Goal: Use online tool/utility: Utilize a website feature to perform a specific function

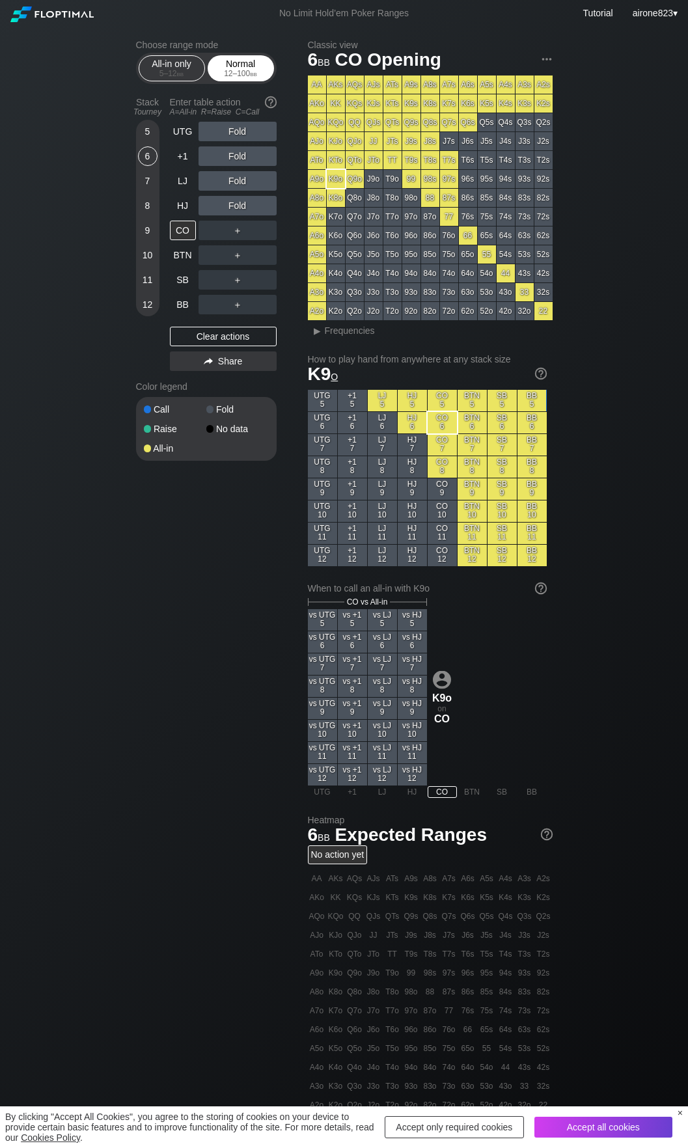
click at [252, 77] on span "bb" at bounding box center [253, 73] width 7 height 9
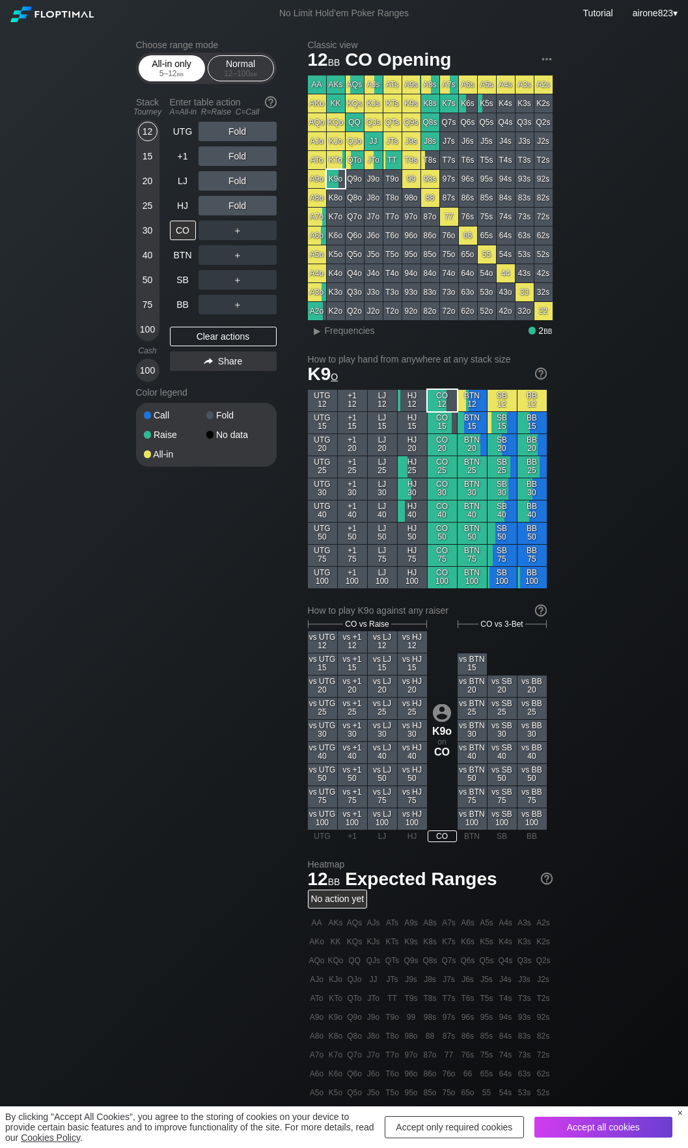
click at [176, 80] on div "All-in only 5 – 12 bb" at bounding box center [172, 68] width 60 height 25
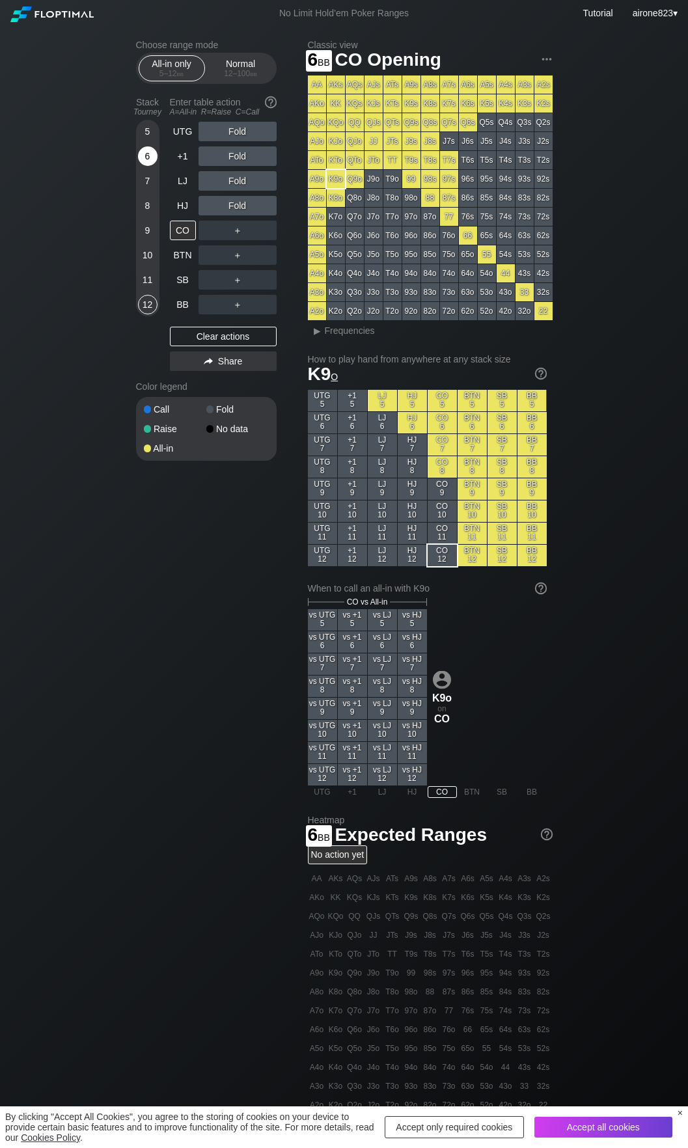
click at [150, 163] on div "6" at bounding box center [148, 156] width 20 height 20
click at [213, 253] on div "A ✕" at bounding box center [210, 255] width 25 height 20
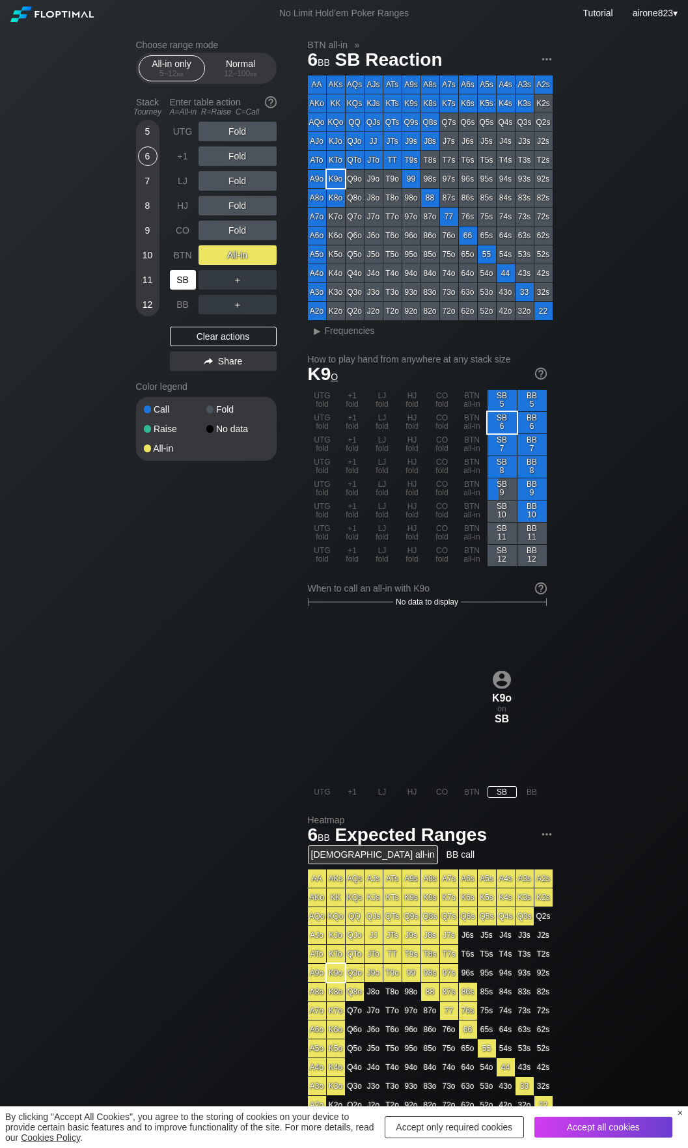
click at [187, 285] on div "SB" at bounding box center [183, 280] width 26 height 20
click at [236, 63] on div "Normal 12 – 100 bb" at bounding box center [241, 68] width 60 height 25
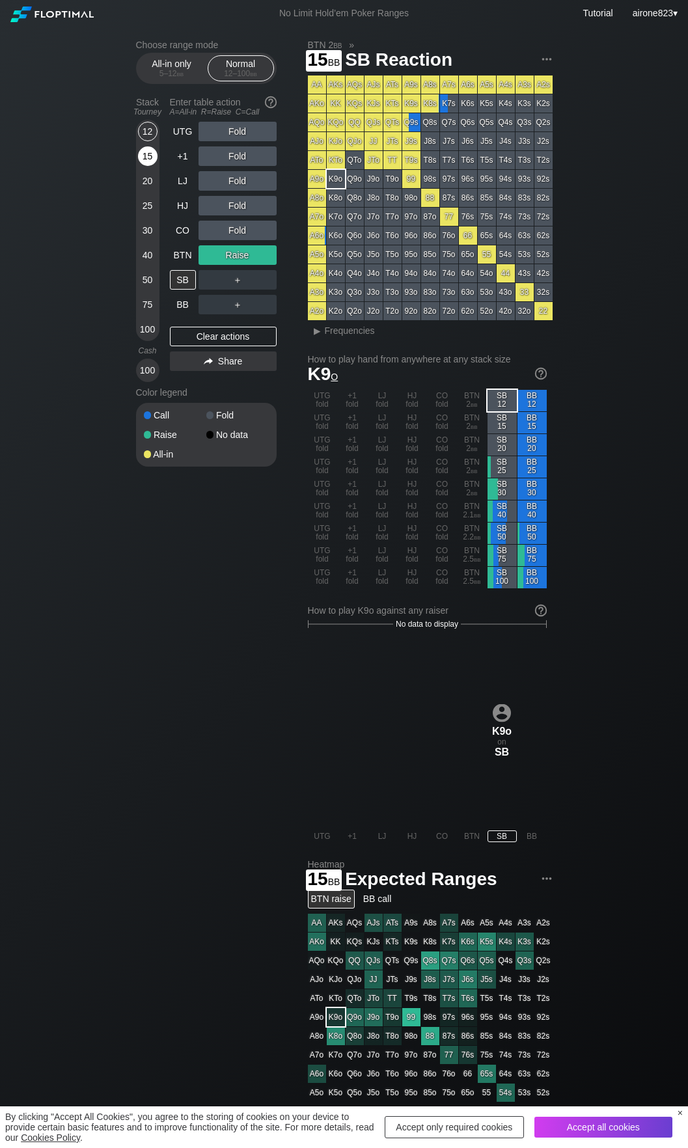
click at [152, 160] on div "15" at bounding box center [148, 156] width 20 height 20
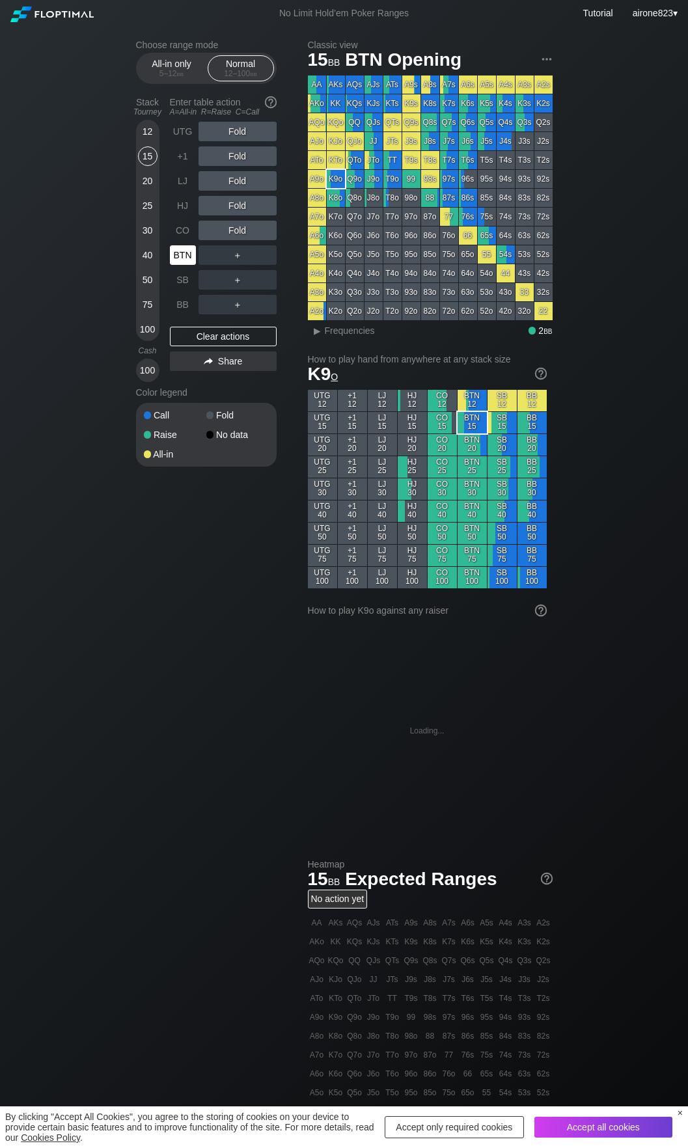
click at [178, 255] on div "BTN" at bounding box center [183, 255] width 26 height 20
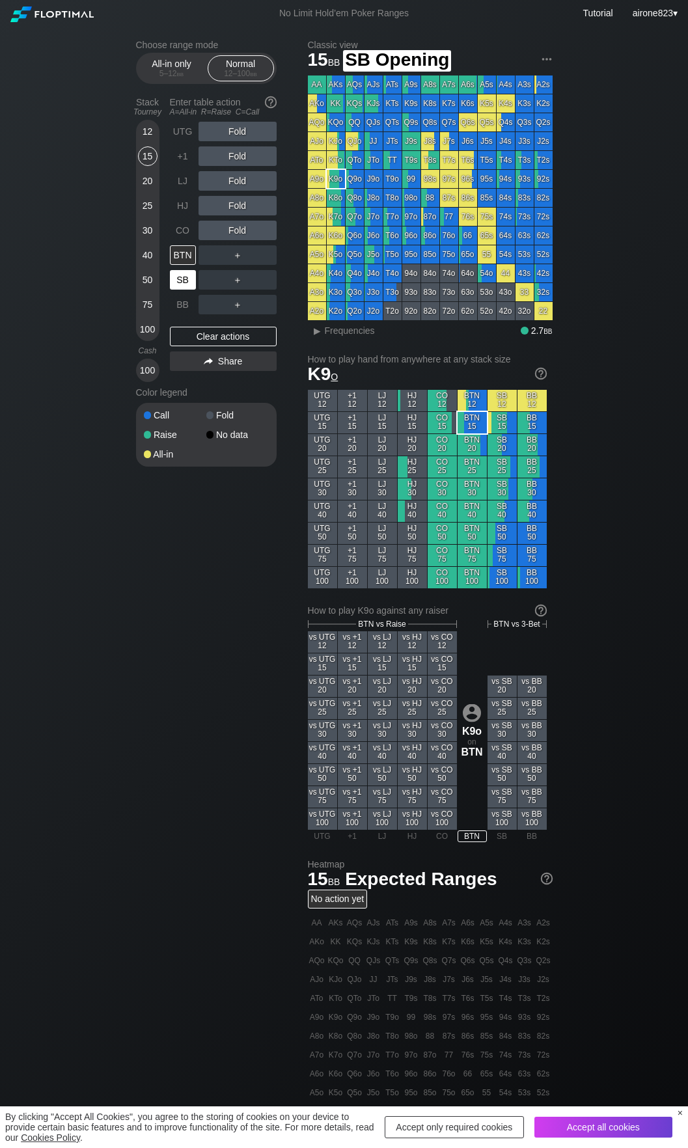
click at [184, 285] on div "SB" at bounding box center [183, 280] width 26 height 20
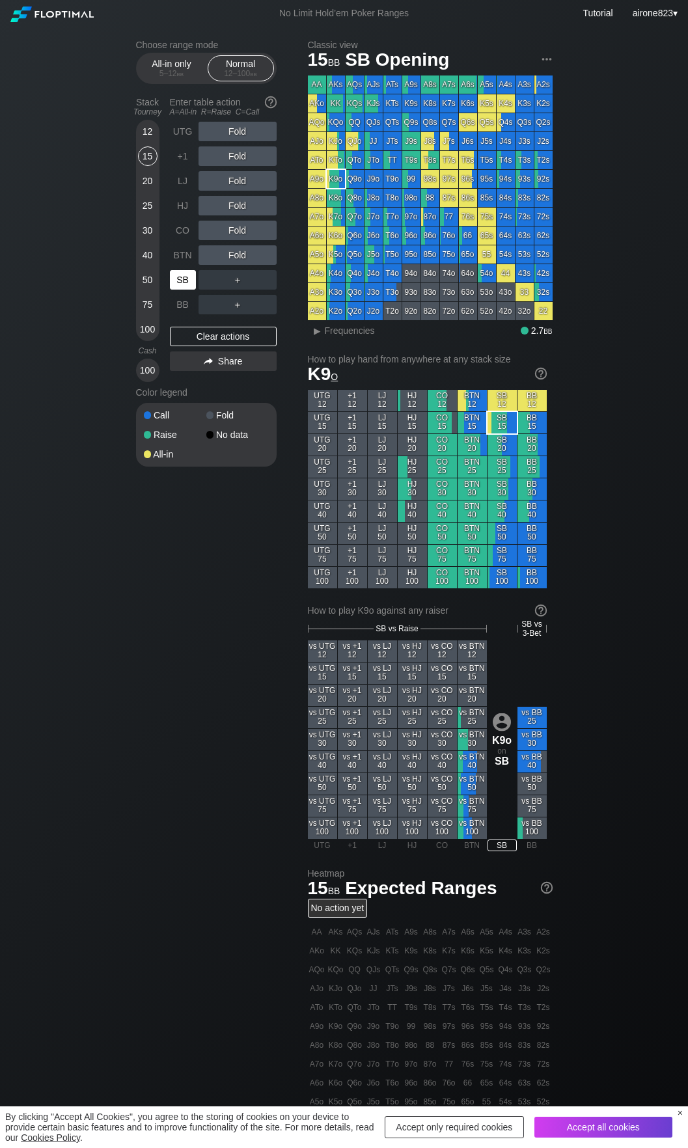
click at [184, 285] on div "SB" at bounding box center [183, 280] width 26 height 20
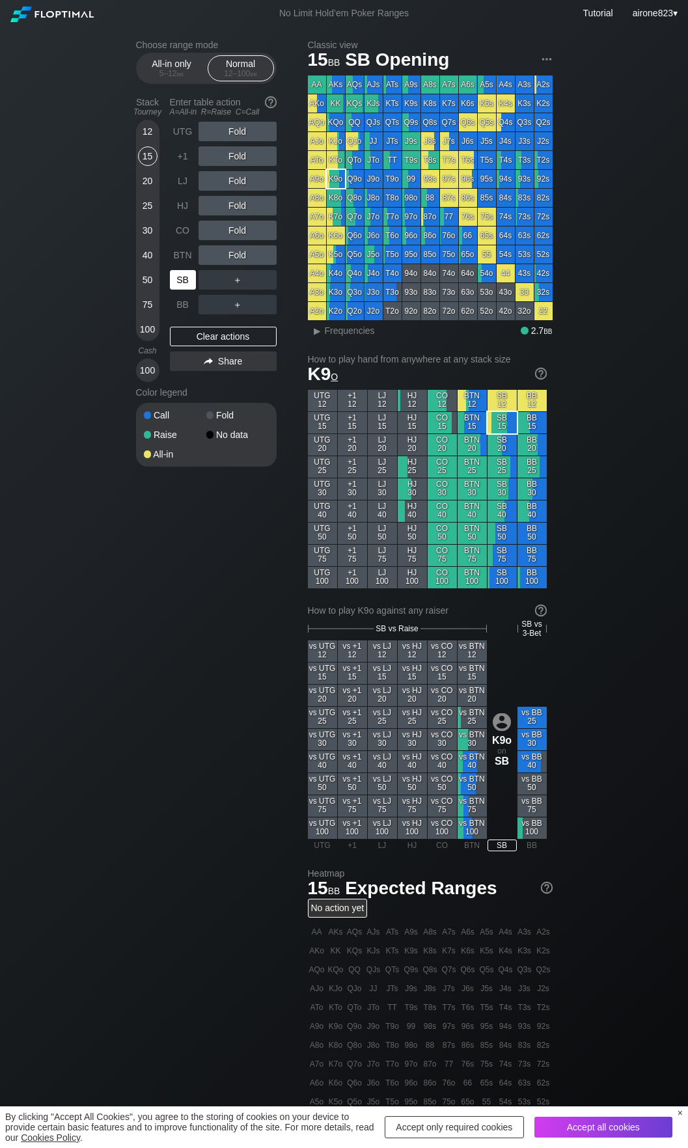
click at [184, 285] on div "SB" at bounding box center [183, 280] width 26 height 20
click at [267, 286] on div "＋" at bounding box center [237, 280] width 78 height 20
click at [269, 286] on div "C ✕" at bounding box center [263, 280] width 25 height 20
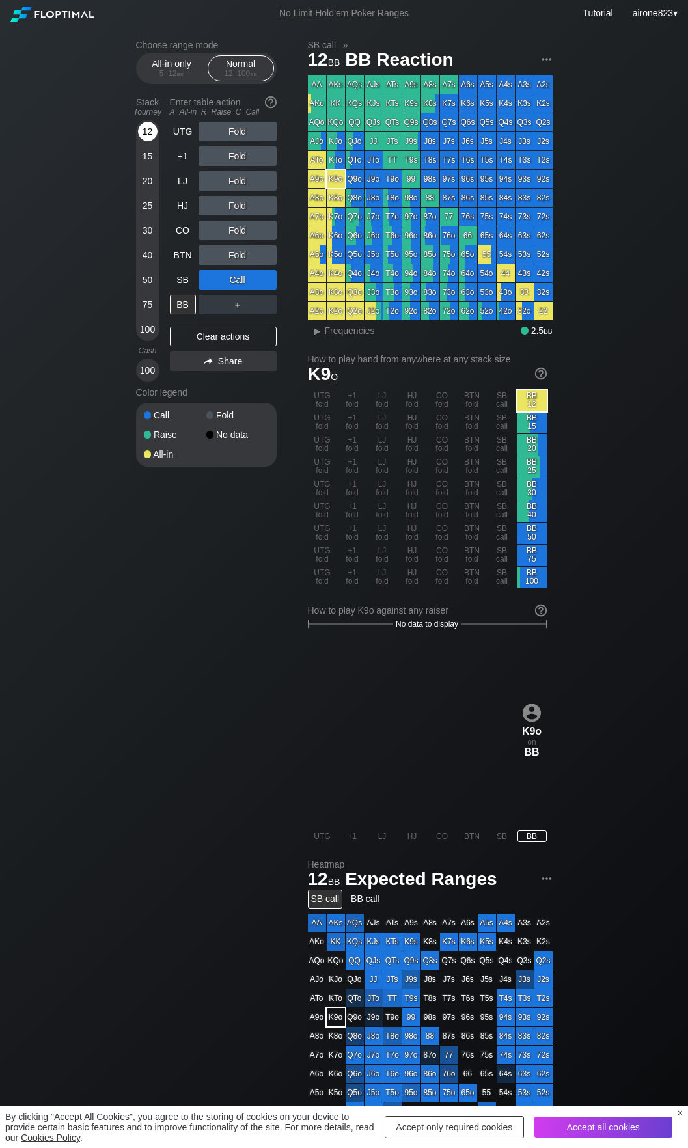
click at [148, 134] on div "12" at bounding box center [148, 132] width 20 height 20
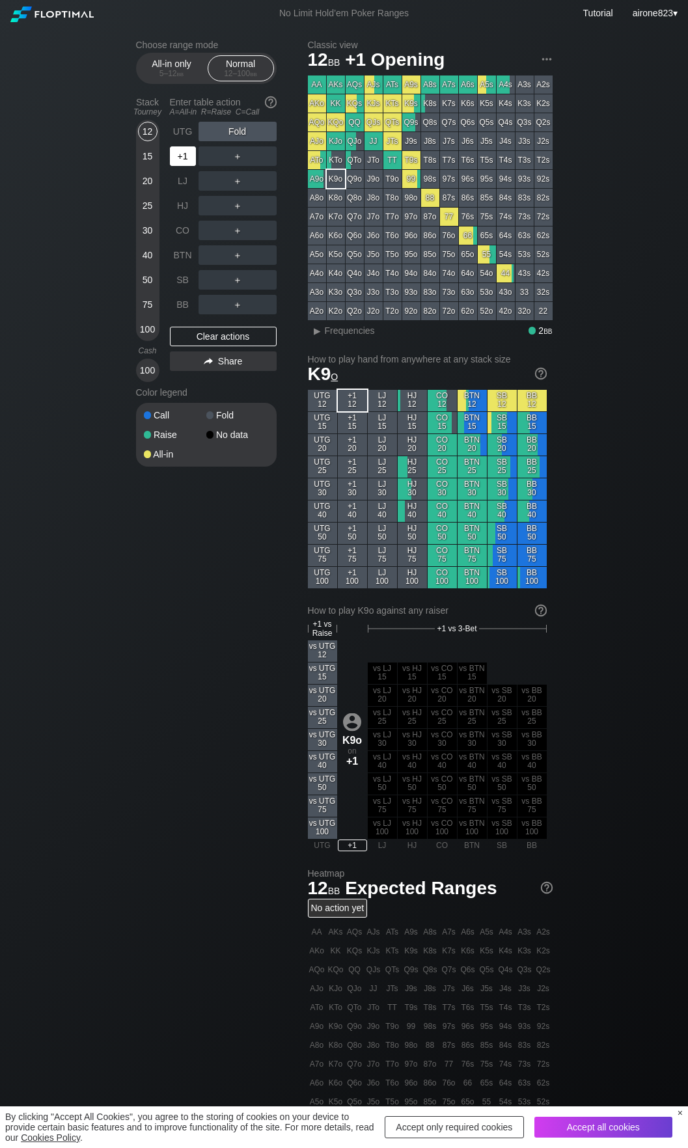
click at [180, 151] on div "+1" at bounding box center [183, 156] width 26 height 20
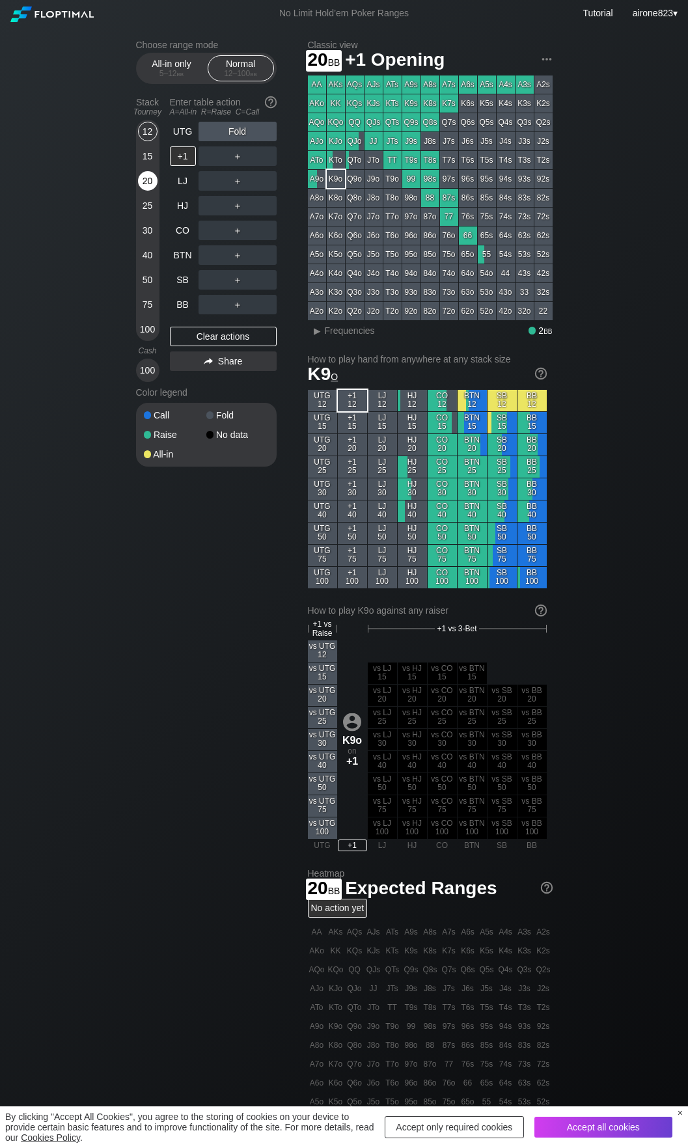
click at [144, 186] on div "20" at bounding box center [148, 181] width 20 height 20
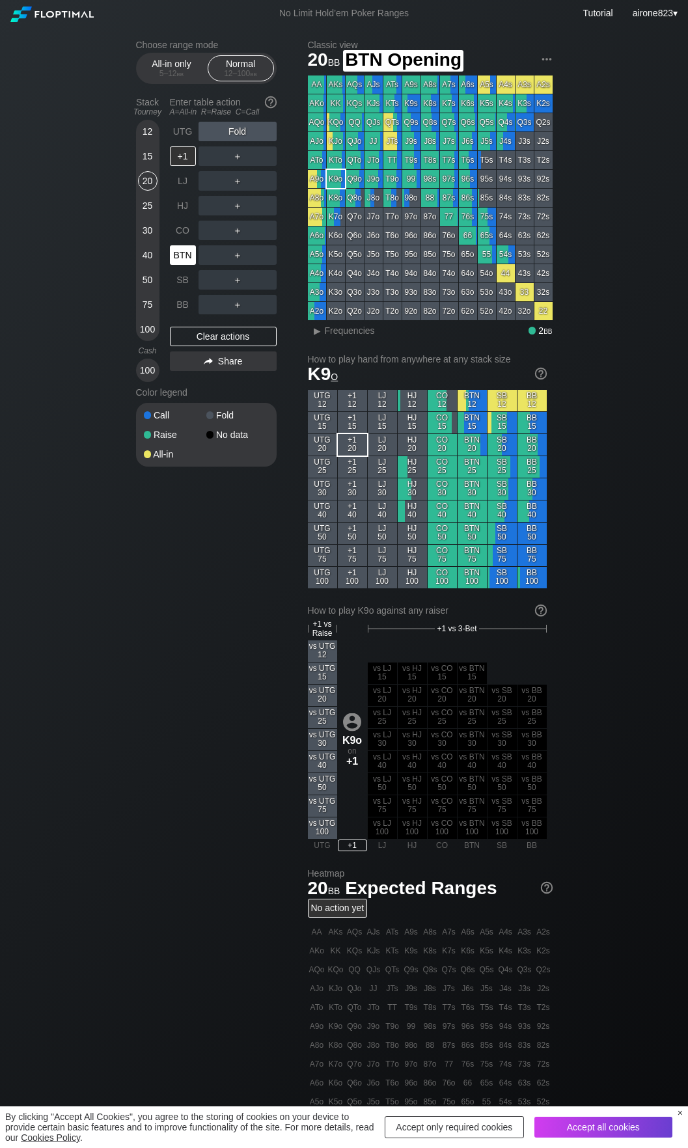
click at [195, 254] on div "BTN" at bounding box center [183, 255] width 26 height 20
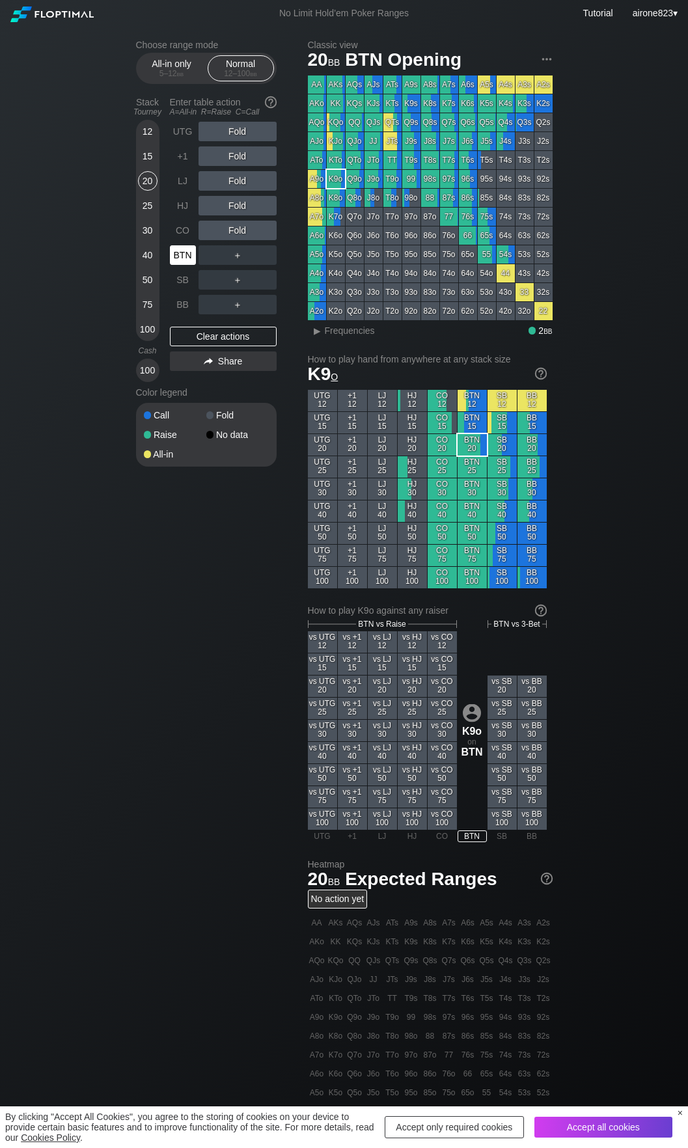
click at [189, 258] on div "BTN" at bounding box center [183, 255] width 26 height 20
drag, startPoint x: 244, startPoint y: 152, endPoint x: 220, endPoint y: 168, distance: 28.7
click at [244, 152] on div "R ✕" at bounding box center [237, 156] width 25 height 20
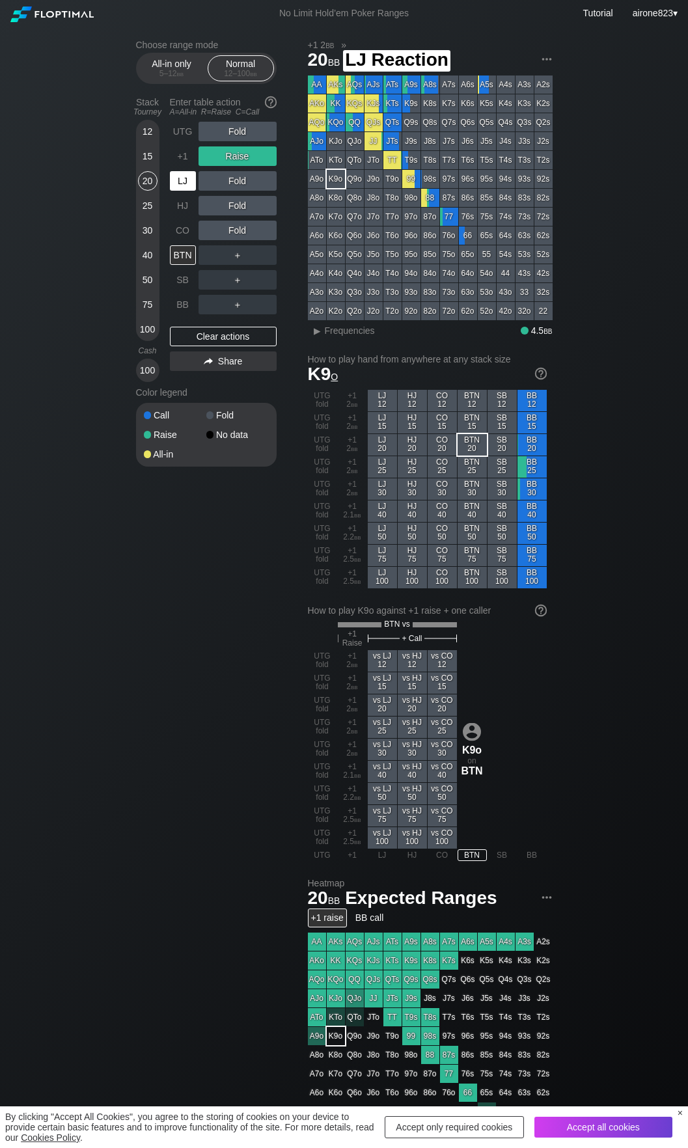
click at [184, 187] on div "LJ" at bounding box center [183, 181] width 26 height 20
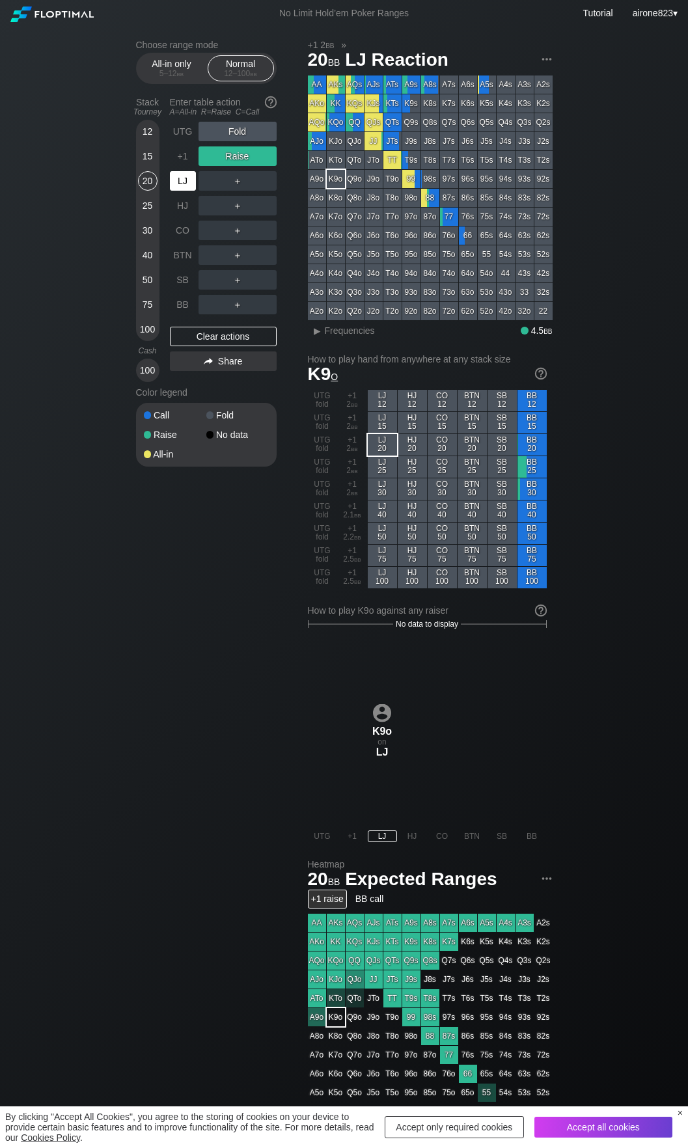
click at [184, 187] on div "LJ" at bounding box center [183, 181] width 26 height 20
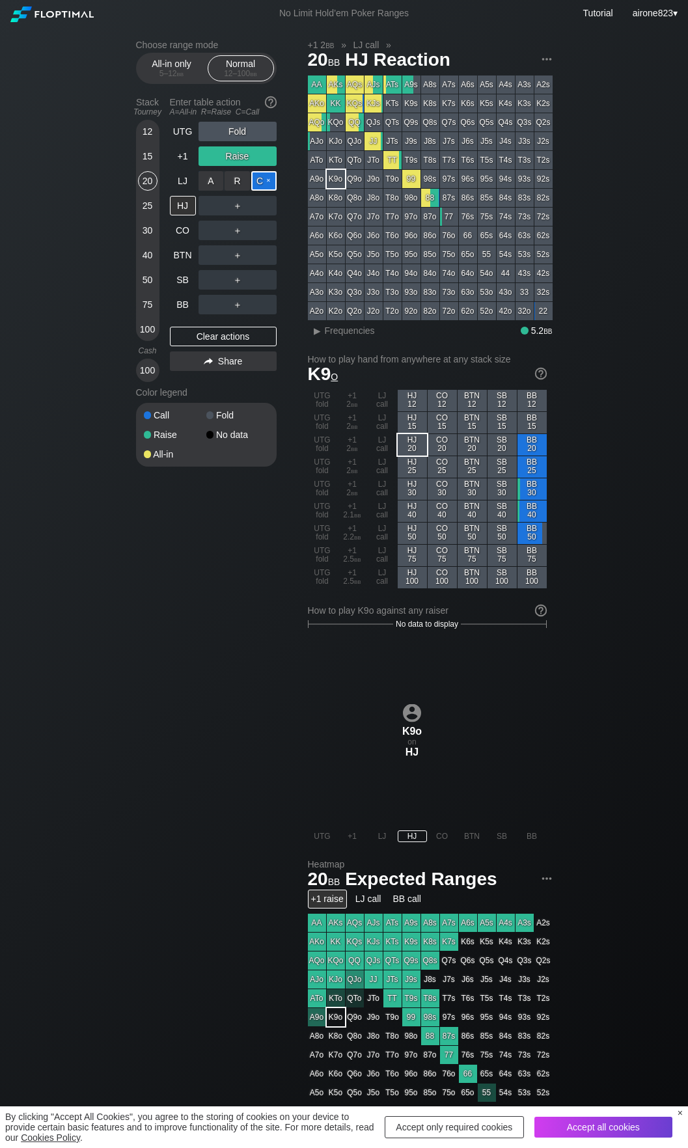
click at [264, 183] on div "C ✕" at bounding box center [263, 181] width 25 height 20
click at [241, 312] on div "R ✕" at bounding box center [237, 305] width 25 height 20
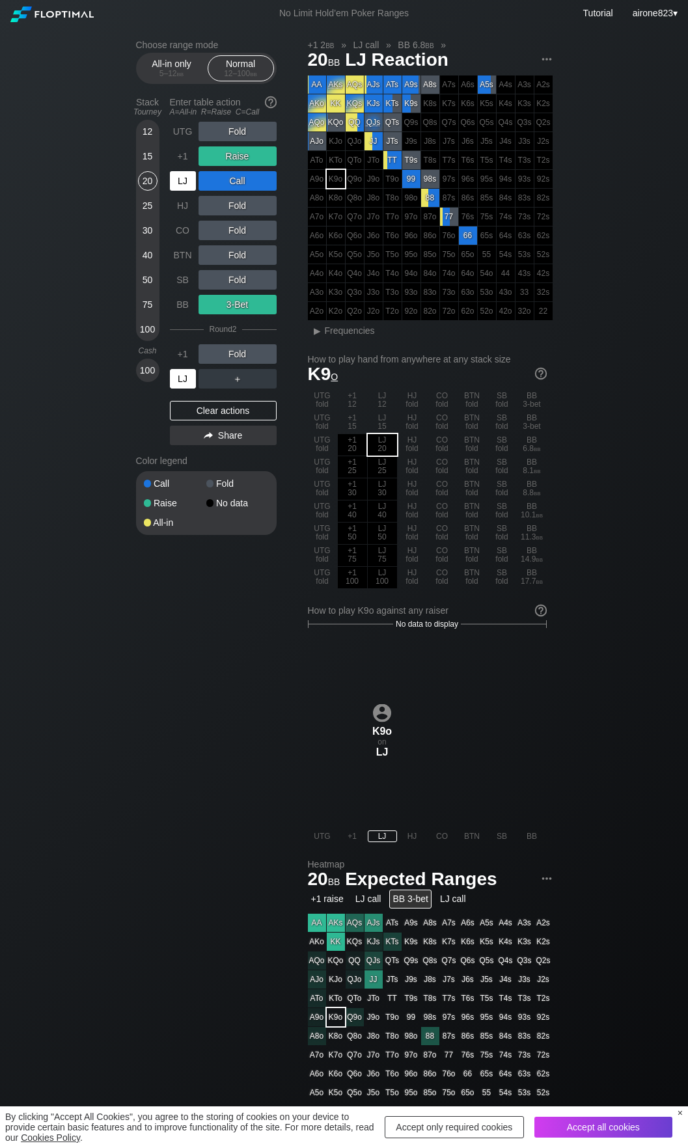
click at [183, 386] on div "LJ" at bounding box center [183, 379] width 26 height 20
click at [182, 308] on div "BB" at bounding box center [183, 305] width 26 height 20
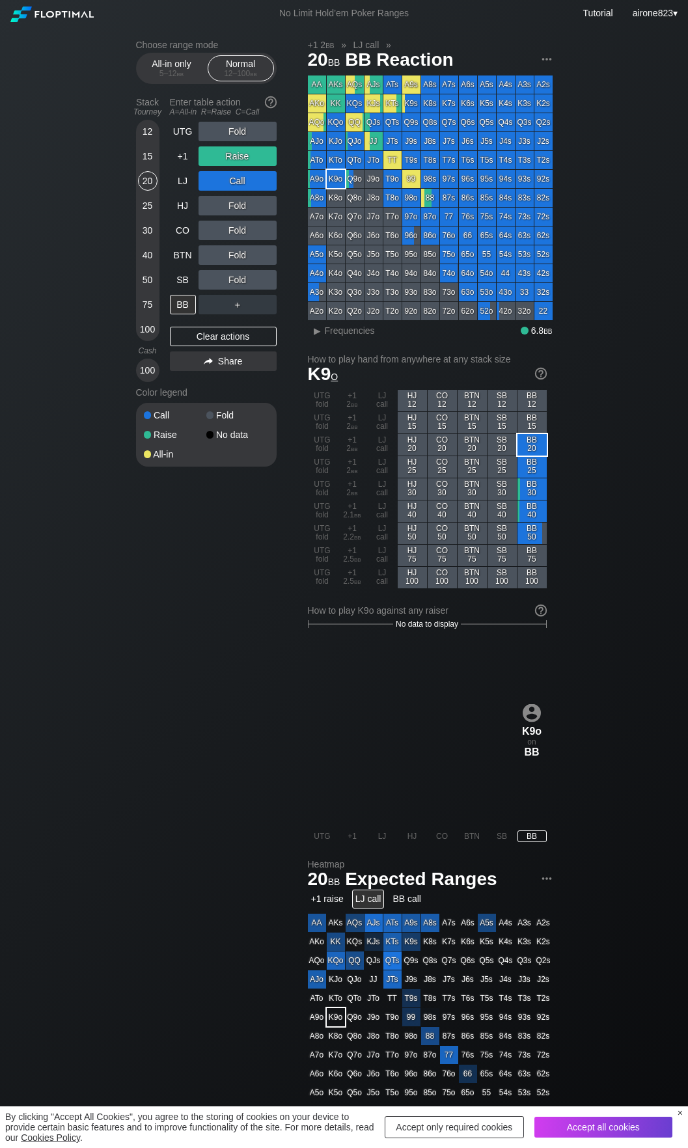
click at [148, 158] on div "15" at bounding box center [148, 156] width 20 height 20
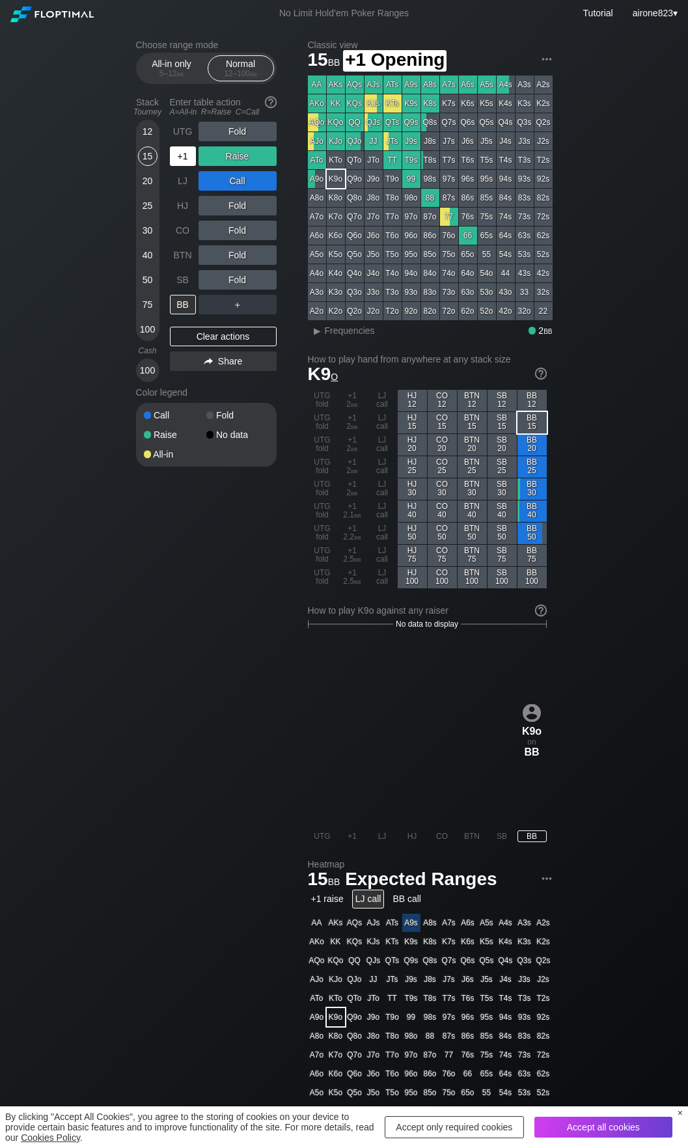
click at [180, 157] on div "+1" at bounding box center [183, 156] width 26 height 20
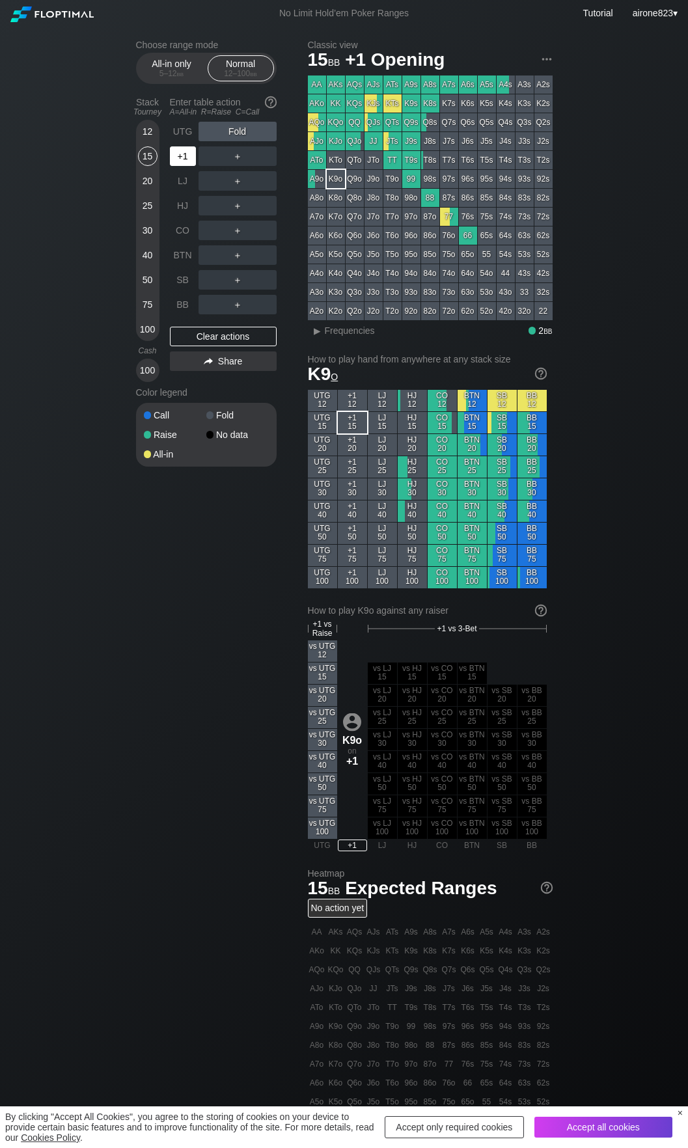
click at [180, 157] on div "+1" at bounding box center [183, 156] width 26 height 20
click at [150, 213] on div "25" at bounding box center [148, 206] width 20 height 20
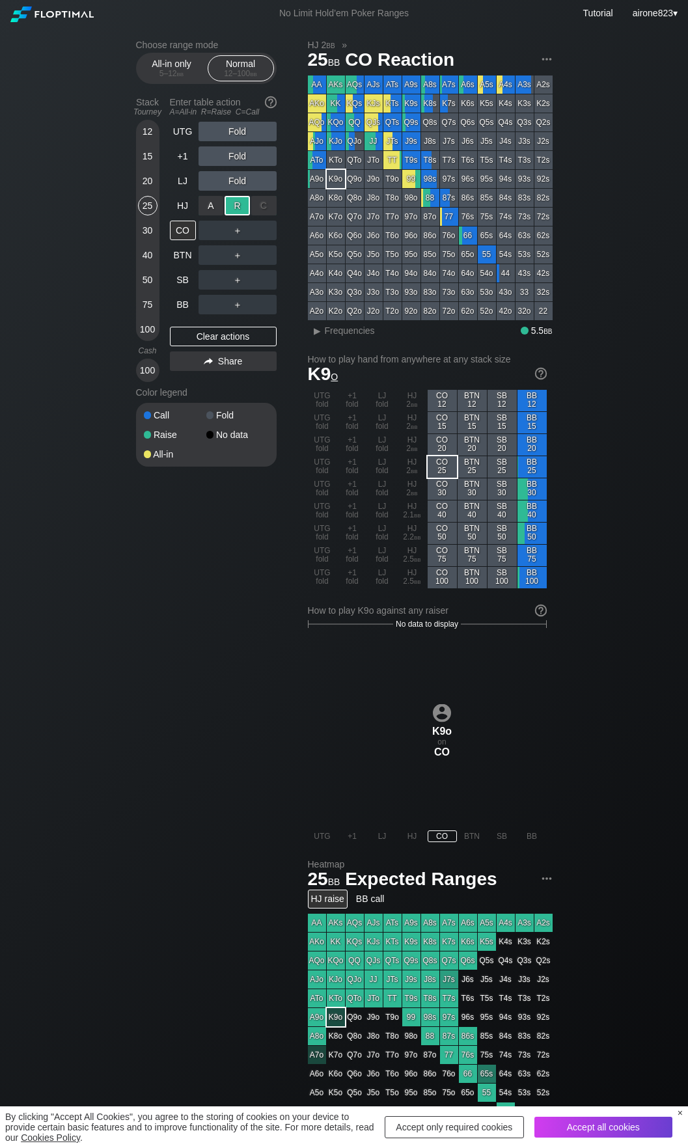
click at [241, 208] on div "R ✕" at bounding box center [237, 206] width 25 height 20
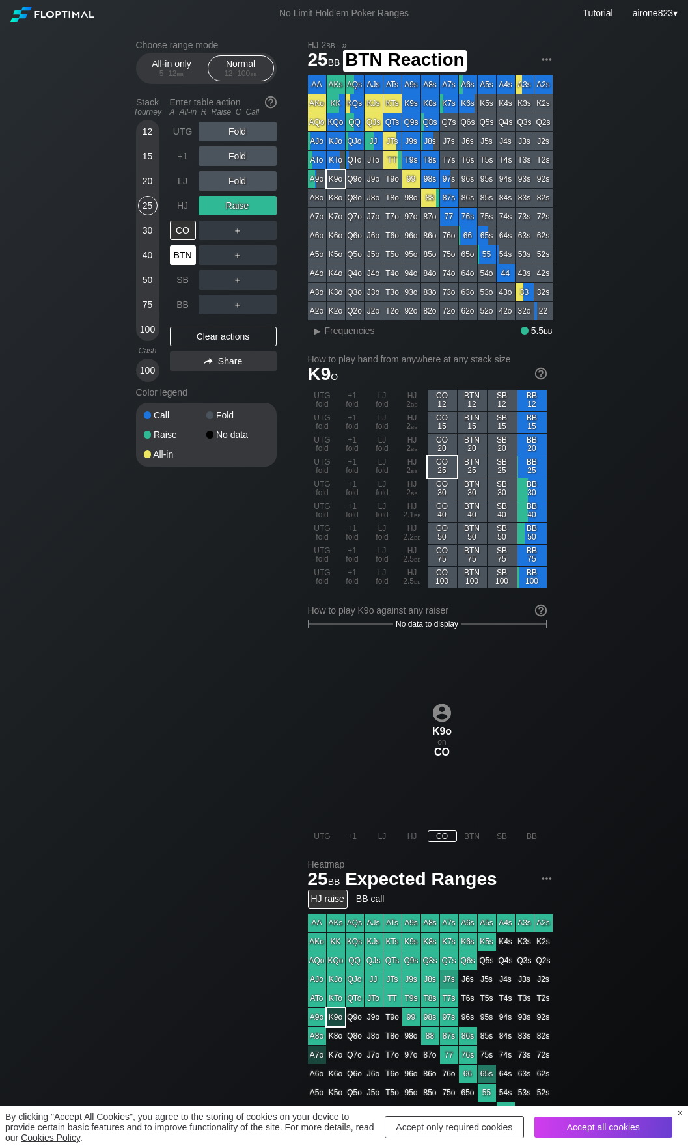
click at [174, 258] on div "BTN" at bounding box center [183, 255] width 26 height 20
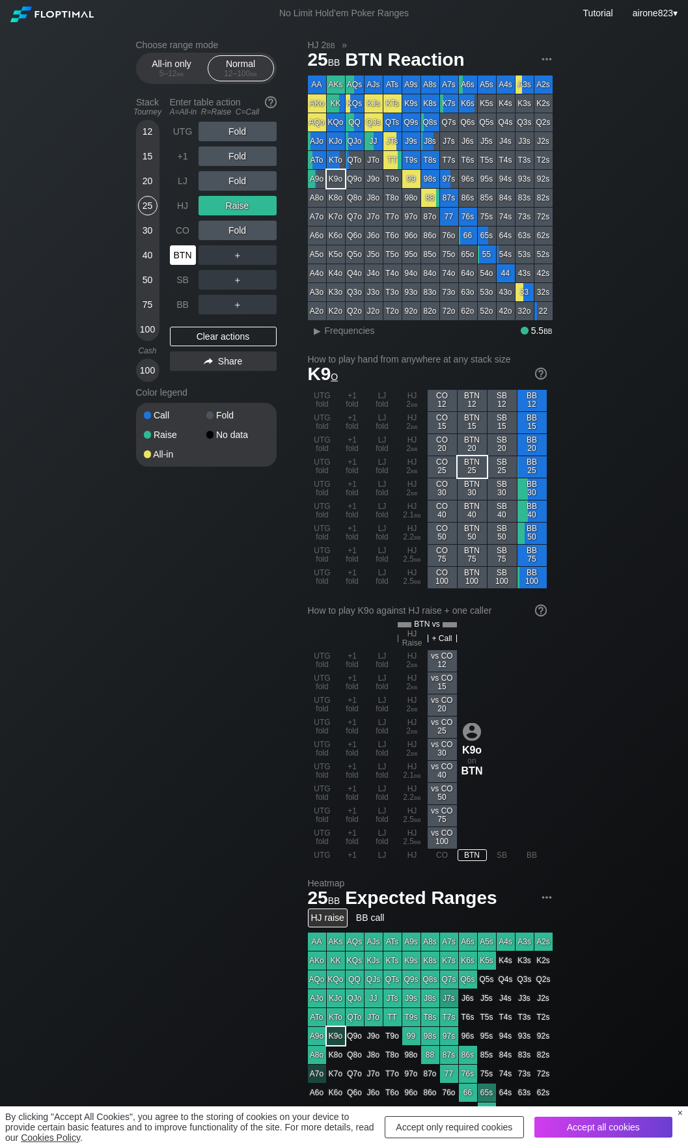
click at [174, 258] on div "BTN" at bounding box center [183, 255] width 26 height 20
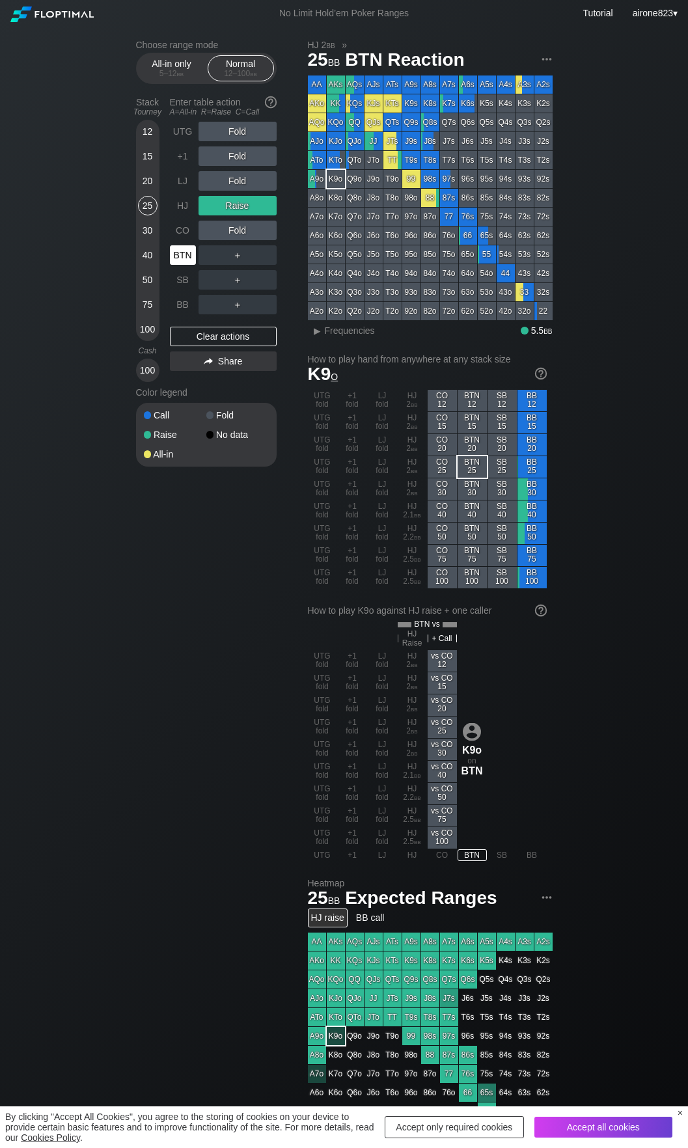
click at [174, 258] on div "BTN" at bounding box center [183, 255] width 26 height 20
click at [148, 232] on div "30" at bounding box center [148, 231] width 20 height 20
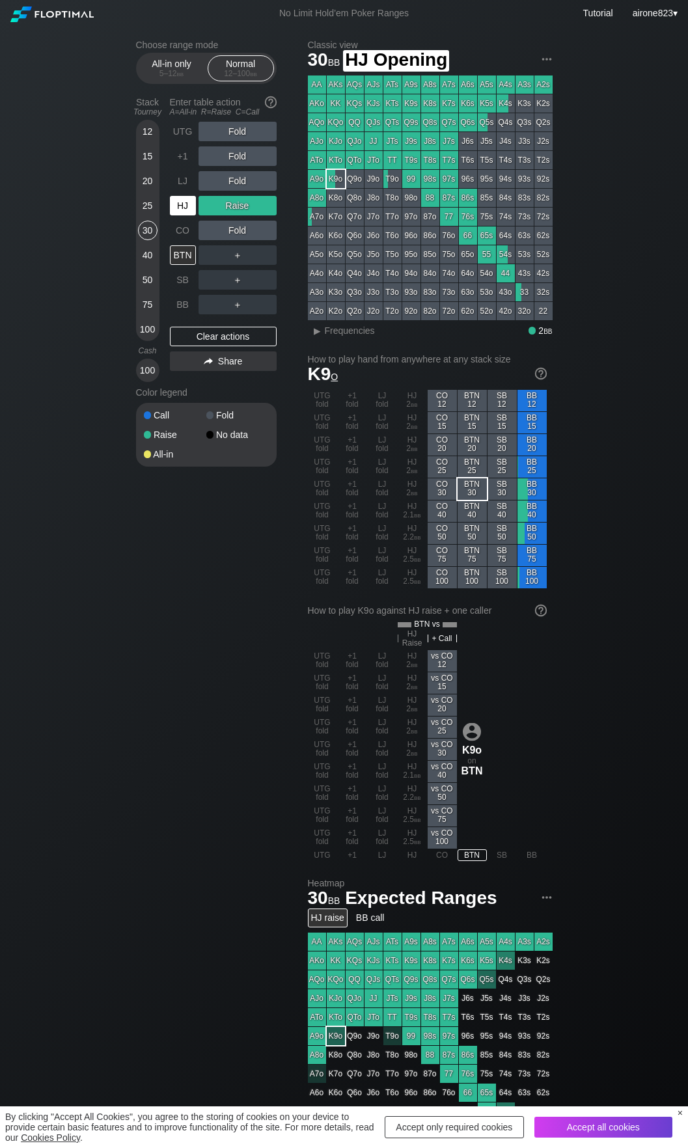
click at [189, 198] on div "HJ" at bounding box center [183, 206] width 26 height 20
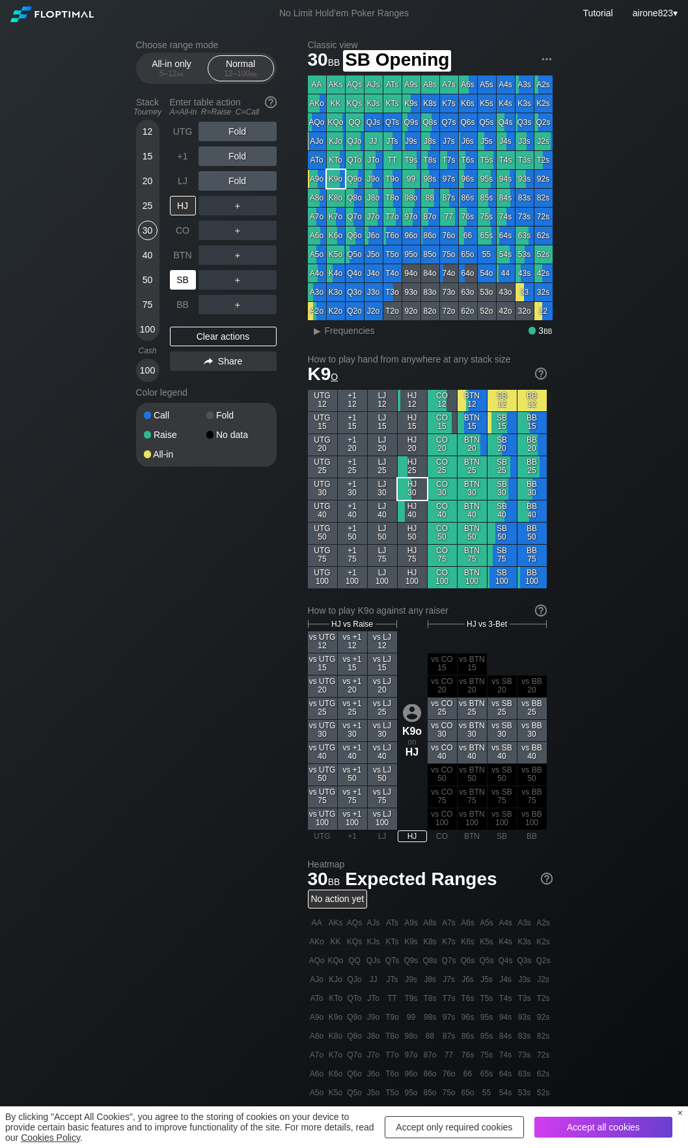
click at [180, 280] on div "SB" at bounding box center [183, 280] width 26 height 20
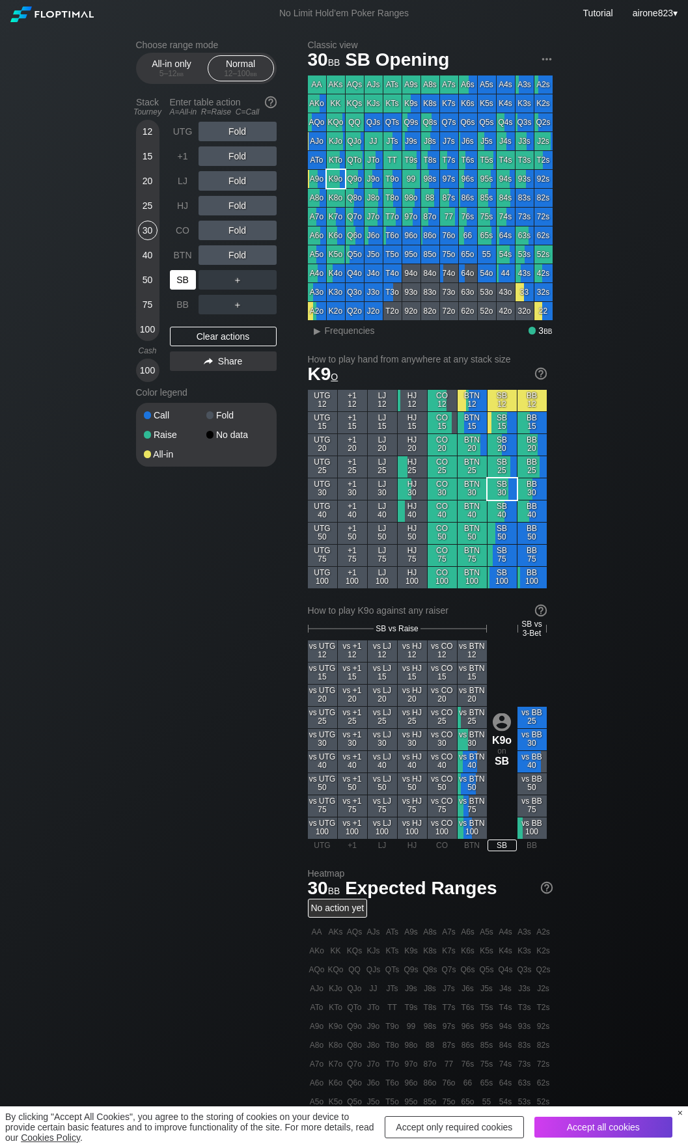
click at [180, 280] on div "SB" at bounding box center [183, 280] width 26 height 20
click at [180, 281] on div "SB" at bounding box center [183, 280] width 26 height 20
drag, startPoint x: 144, startPoint y: 190, endPoint x: 150, endPoint y: 193, distance: 6.7
click at [144, 190] on div "20" at bounding box center [148, 181] width 20 height 20
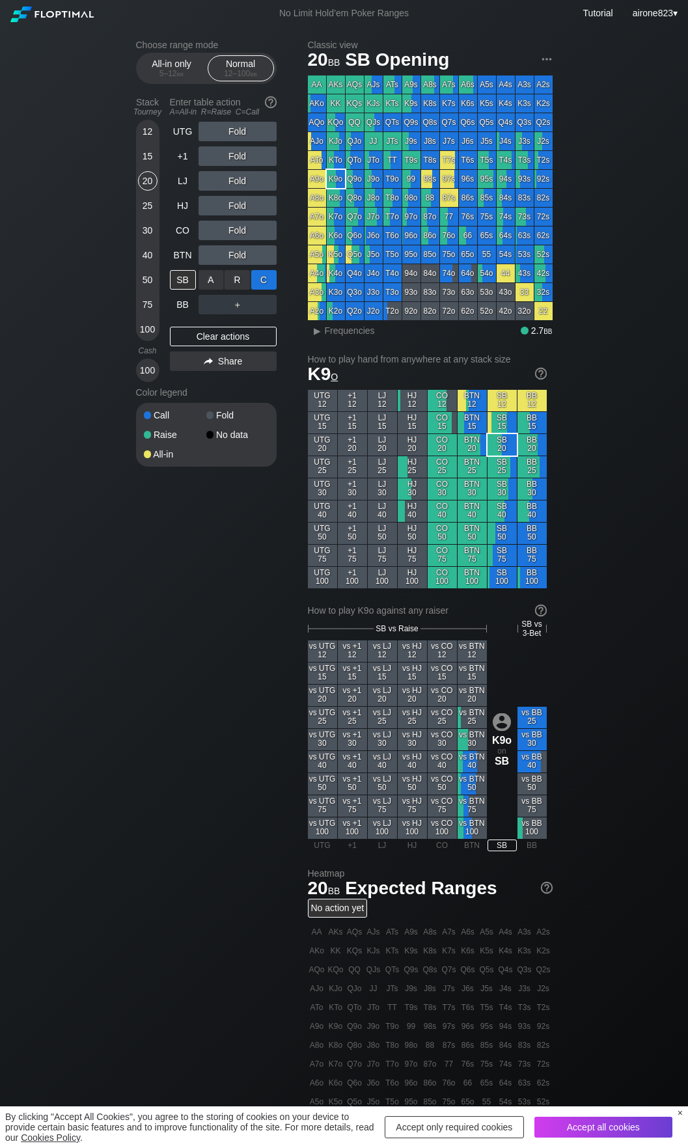
click at [271, 286] on div "C ✕" at bounding box center [263, 280] width 25 height 20
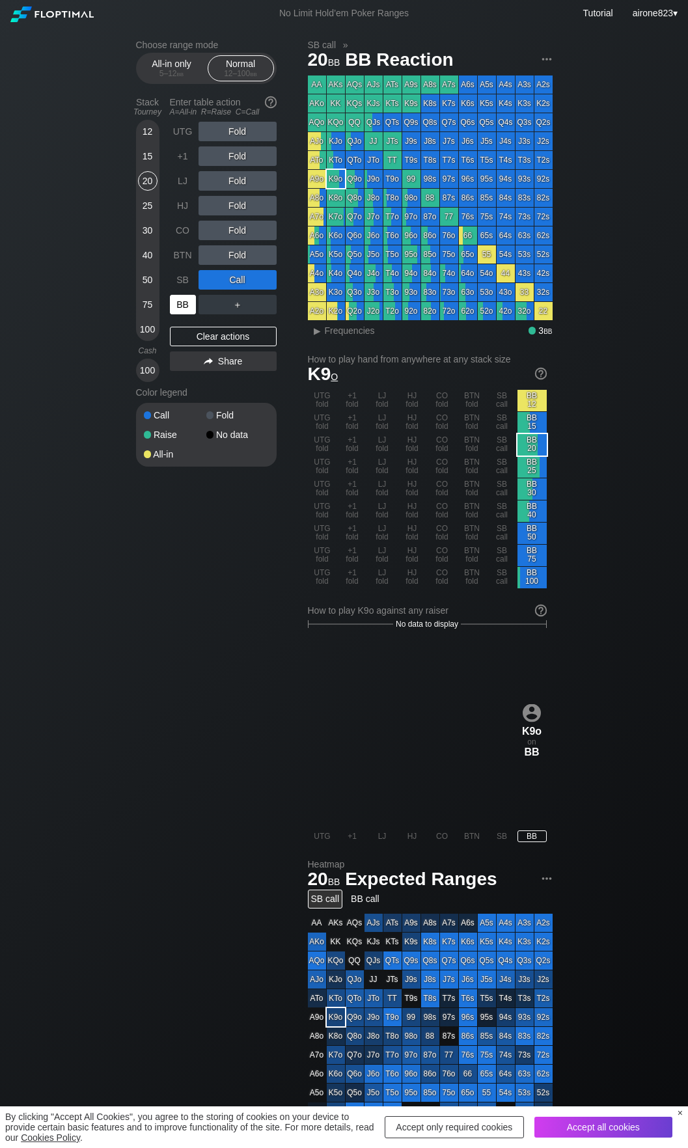
click at [182, 314] on div "BB" at bounding box center [183, 305] width 26 height 20
click at [164, 84] on div "All-in only 5 – 12 bb Normal 12 – 100 bb" at bounding box center [206, 68] width 141 height 31
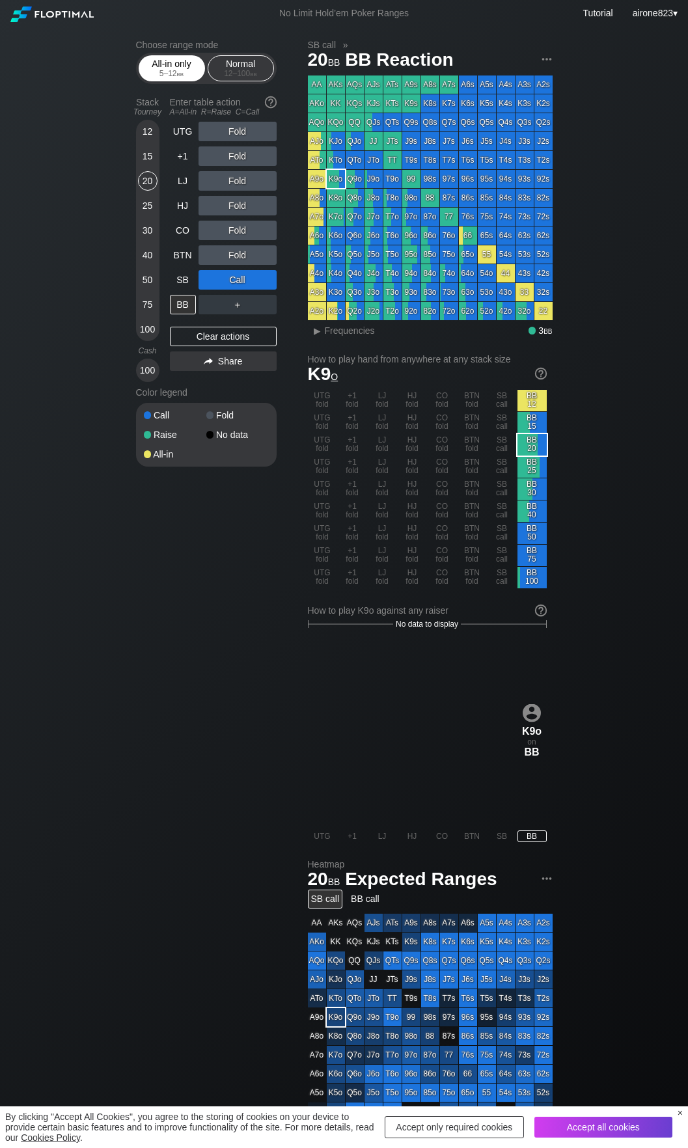
click at [179, 68] on div "All-in only 5 – 12 bb" at bounding box center [172, 68] width 60 height 25
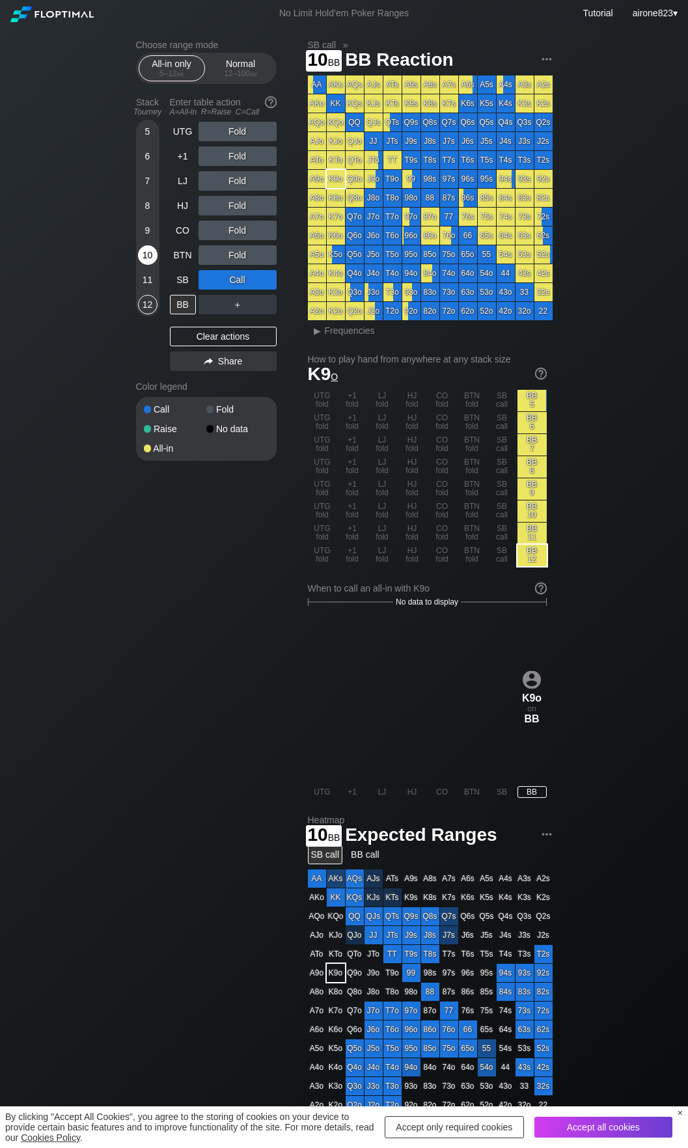
click at [145, 262] on div "10" at bounding box center [148, 255] width 20 height 20
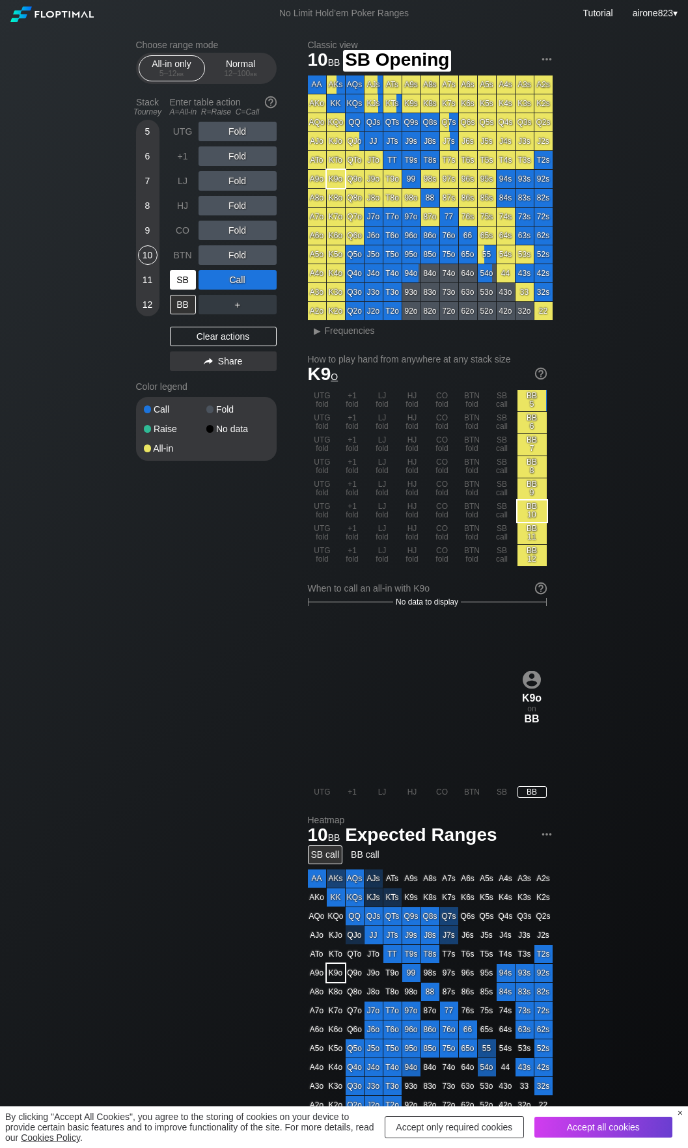
click at [180, 280] on div "SB" at bounding box center [183, 280] width 26 height 20
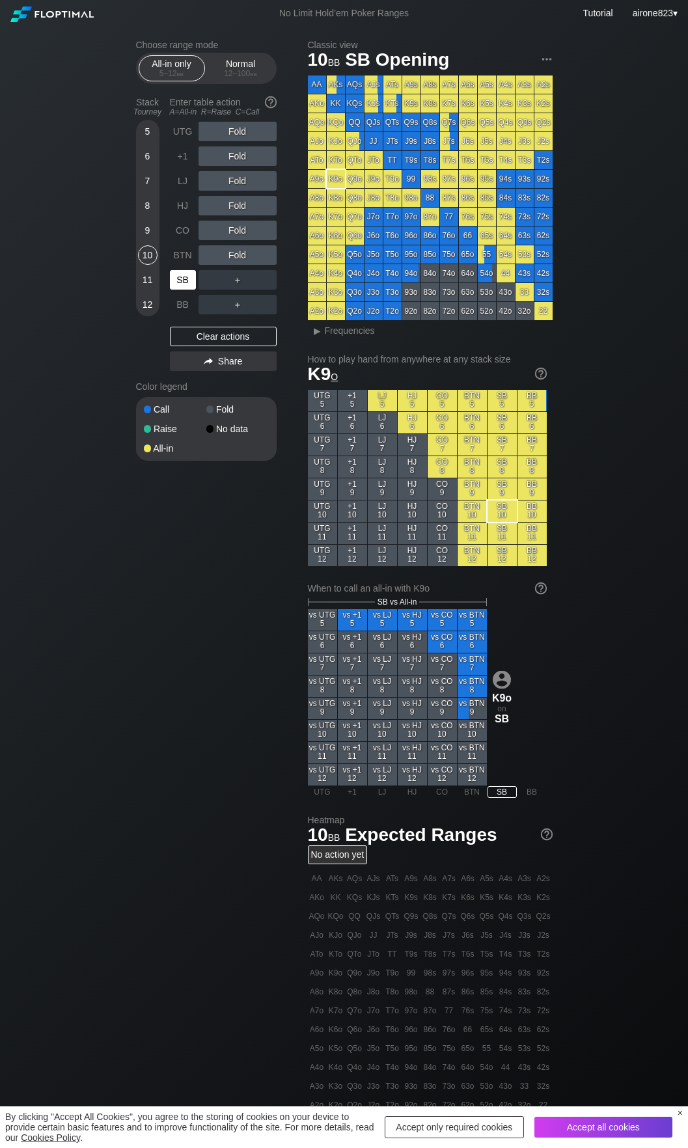
click at [180, 280] on div "SB" at bounding box center [183, 280] width 26 height 20
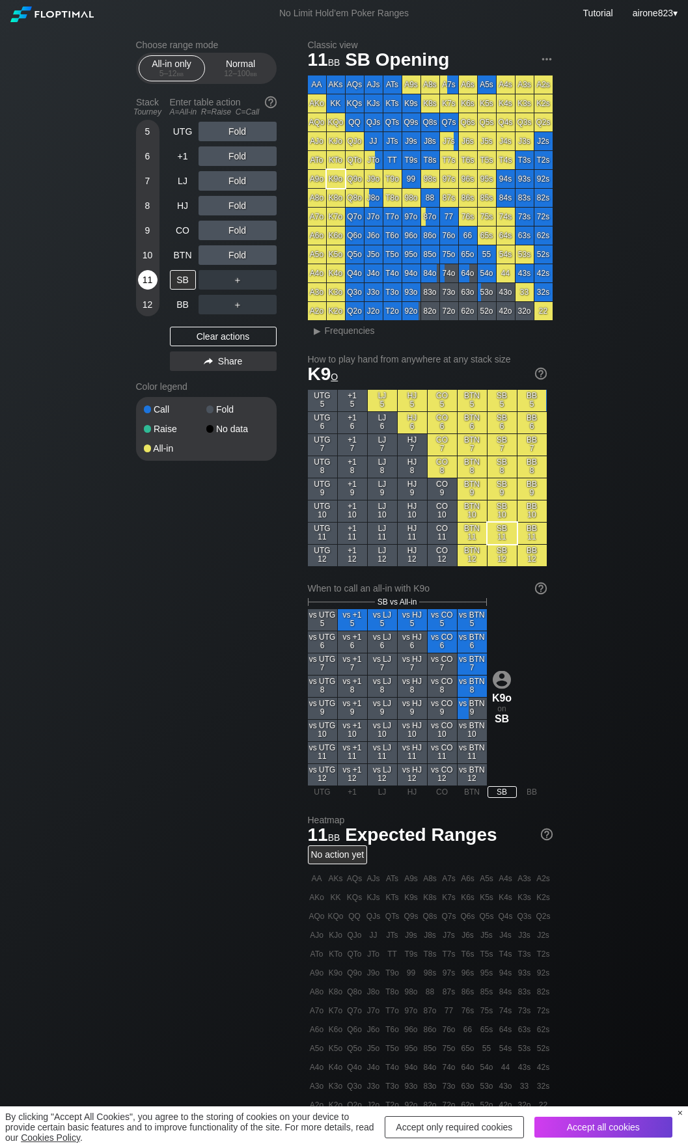
click at [153, 286] on div "11" at bounding box center [148, 280] width 20 height 20
click at [219, 74] on div "12 – 100 bb" at bounding box center [240, 73] width 55 height 9
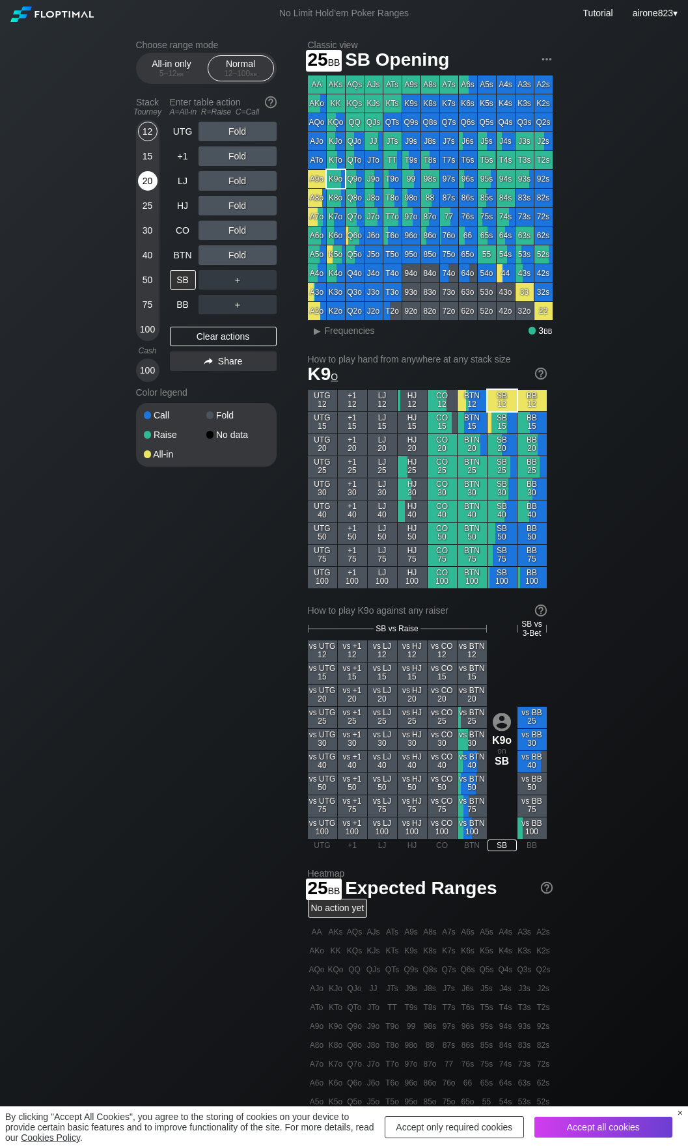
click at [150, 186] on div "20" at bounding box center [148, 181] width 20 height 20
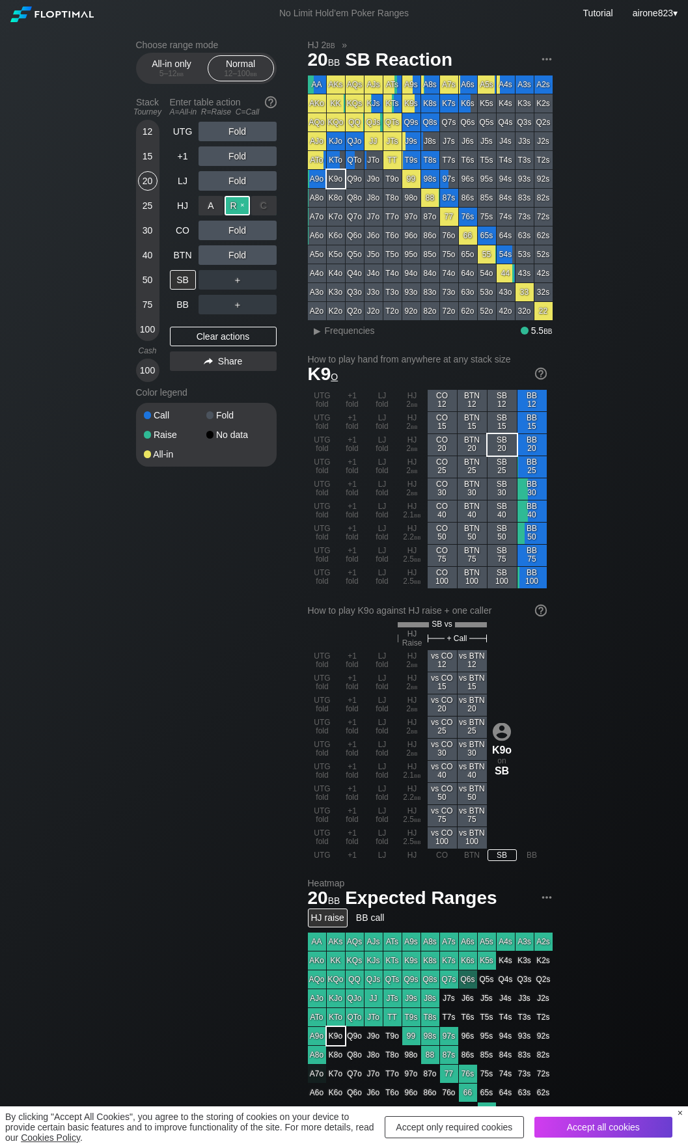
click at [249, 204] on div "R ✕" at bounding box center [237, 206] width 25 height 20
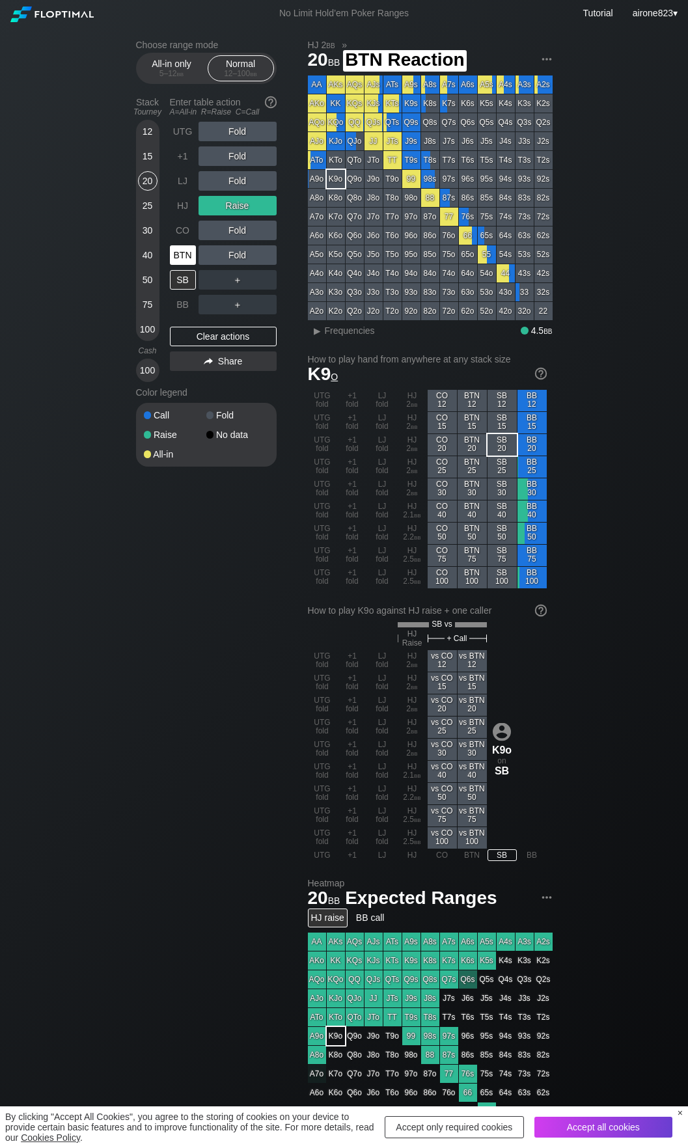
click at [191, 257] on div "BTN" at bounding box center [183, 255] width 26 height 20
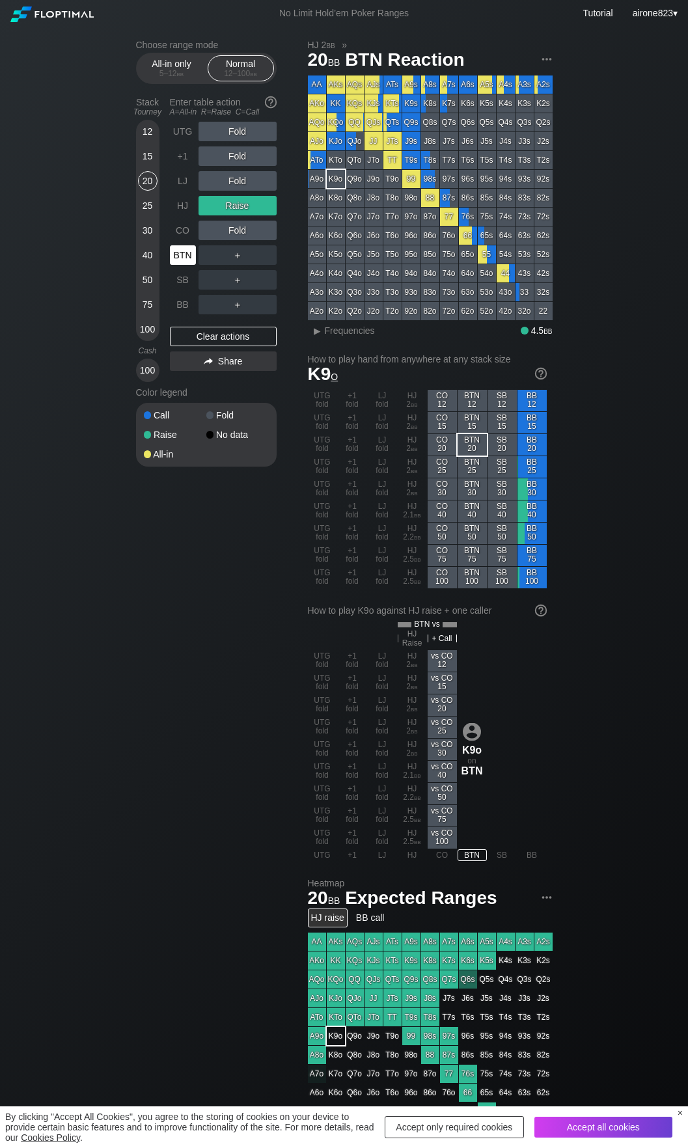
click at [191, 257] on div "BTN" at bounding box center [183, 255] width 26 height 20
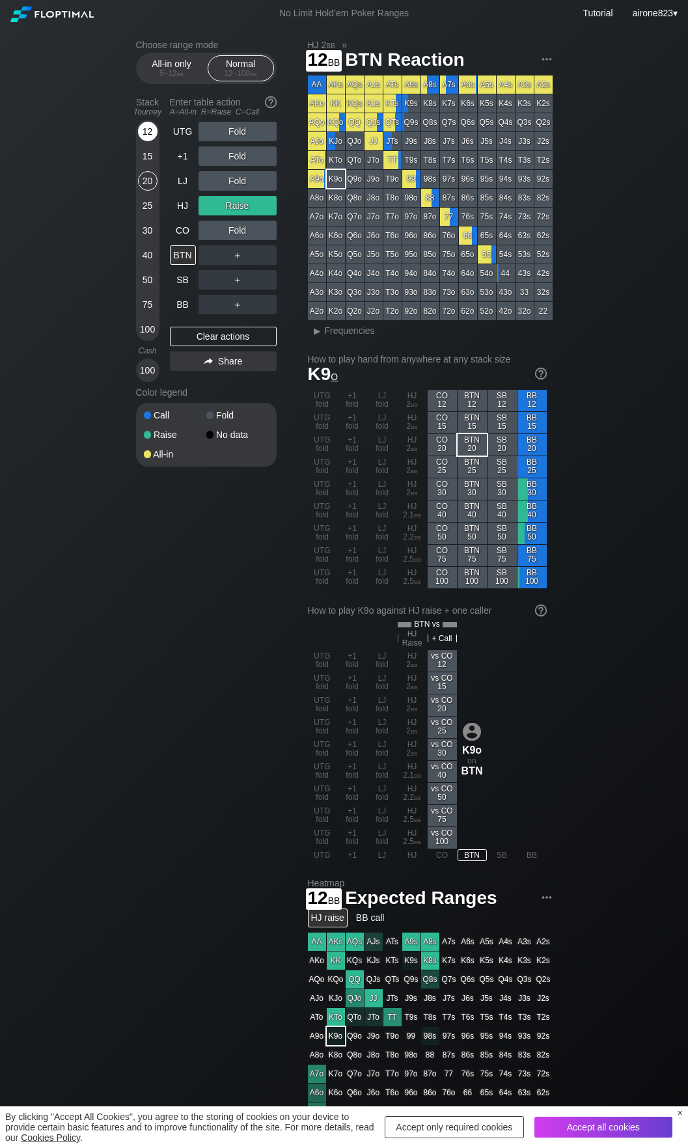
click at [147, 136] on div "12" at bounding box center [148, 132] width 20 height 20
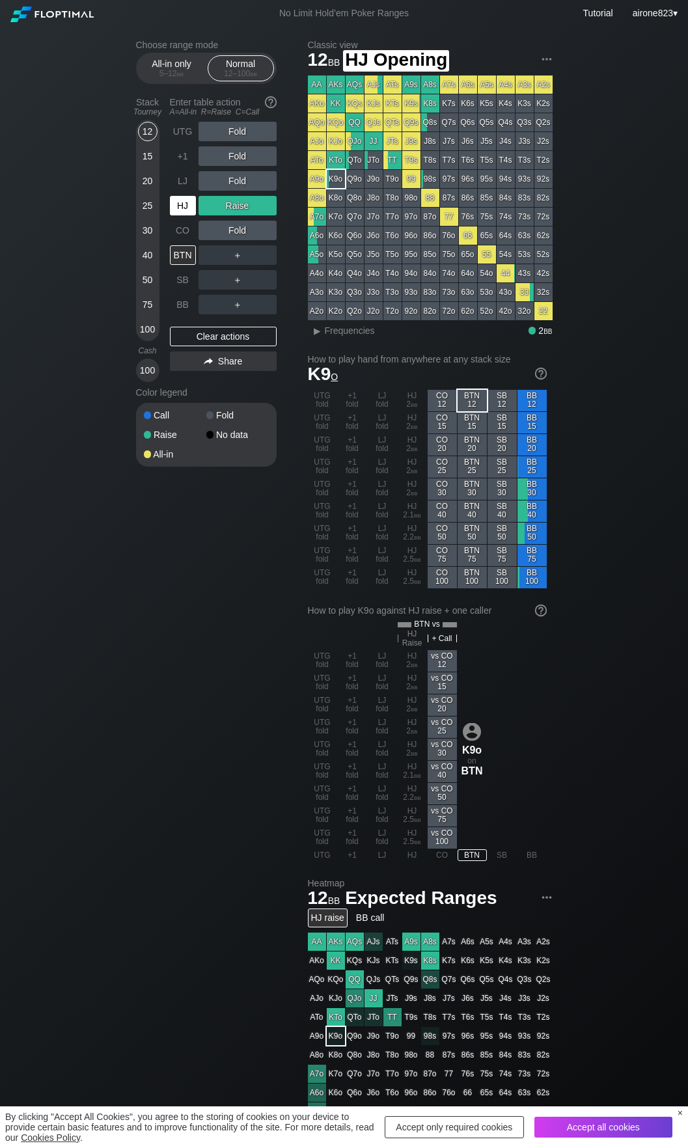
click at [170, 200] on div "HJ" at bounding box center [183, 206] width 26 height 20
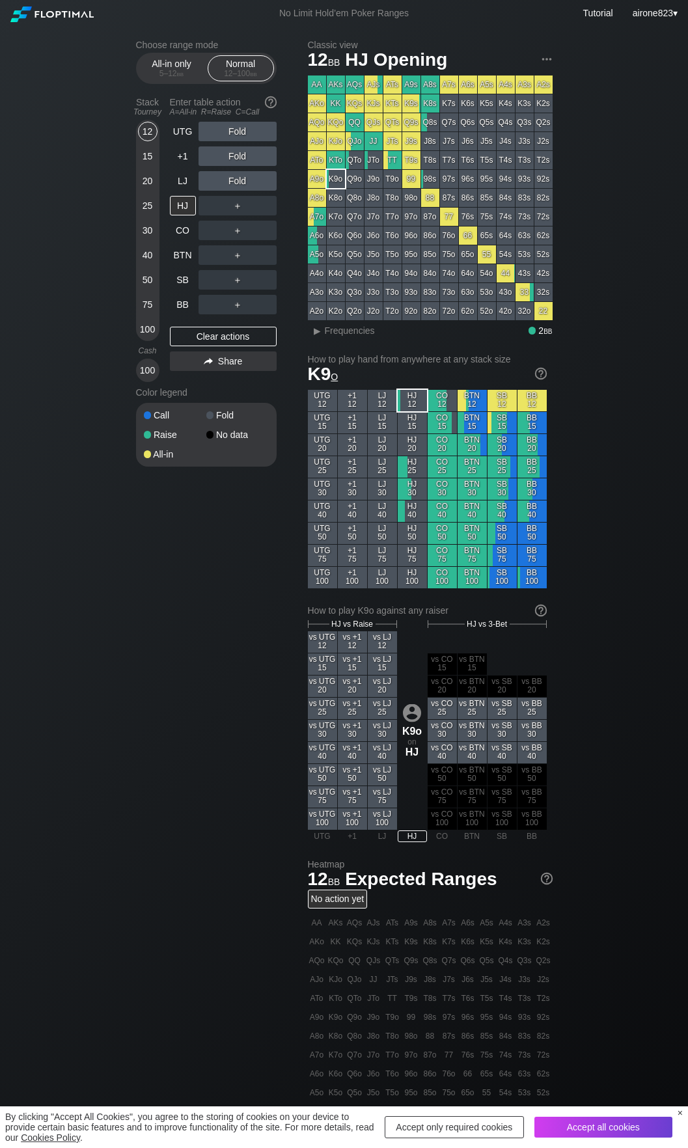
click at [144, 159] on div "15" at bounding box center [148, 156] width 20 height 20
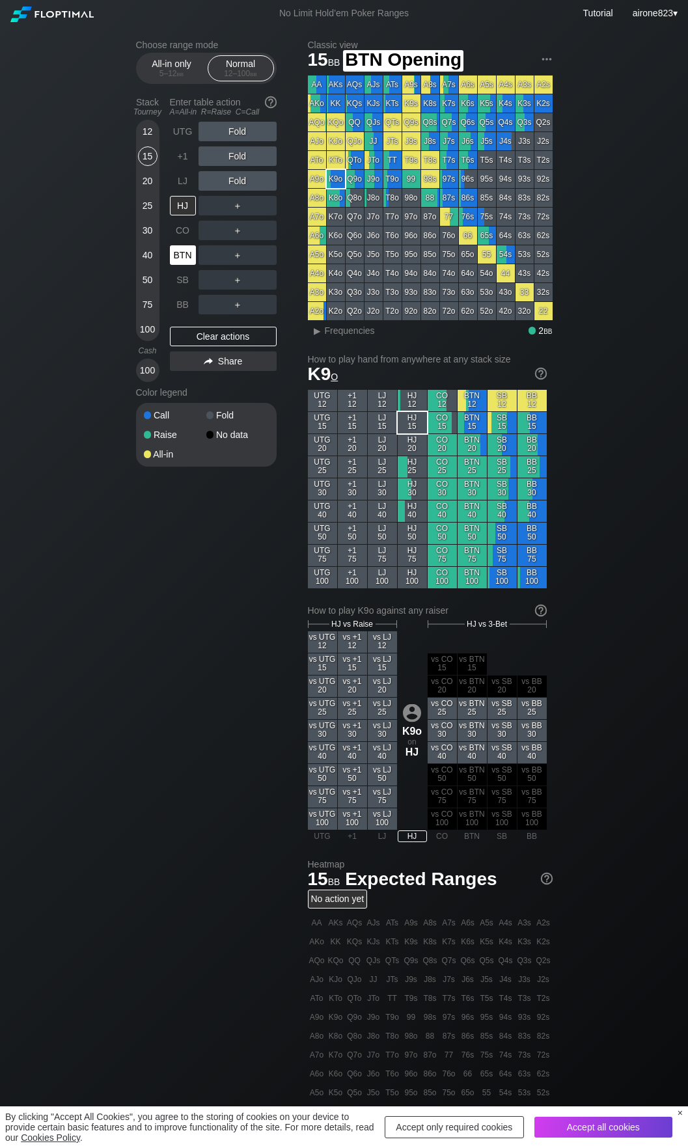
click at [186, 260] on div "BTN" at bounding box center [183, 255] width 26 height 20
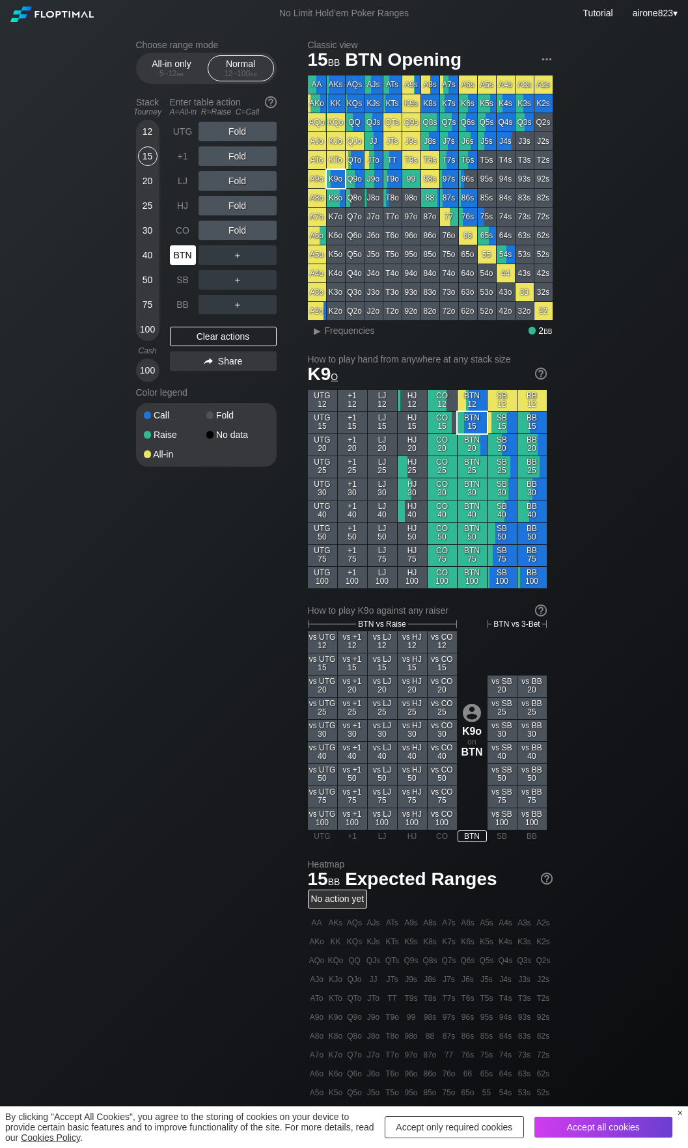
click at [186, 260] on div "BTN" at bounding box center [183, 255] width 26 height 20
click at [168, 65] on div "All-in only 5 – 12 bb" at bounding box center [172, 68] width 60 height 25
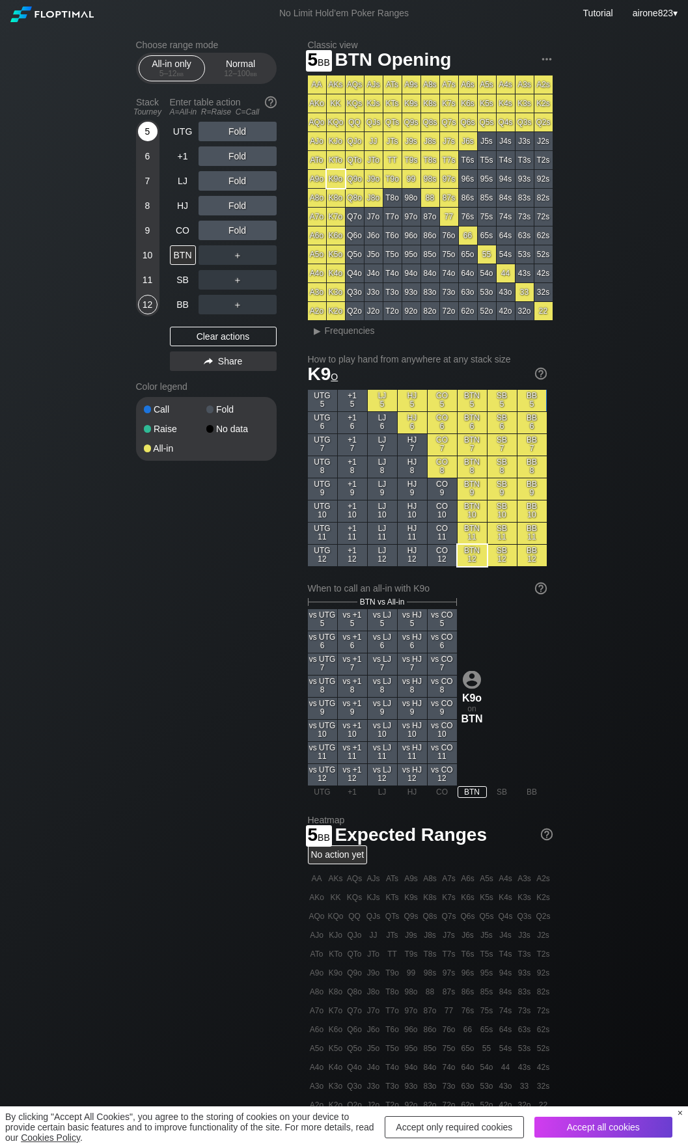
click at [147, 135] on div "5" at bounding box center [148, 132] width 20 height 20
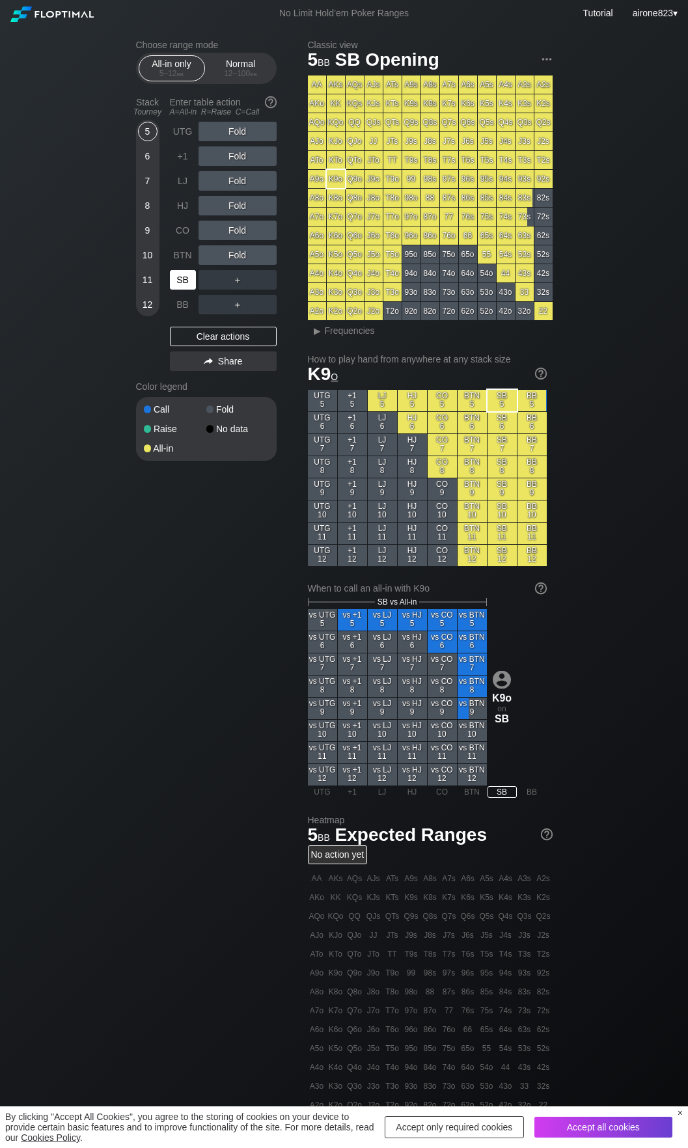
click at [185, 283] on div "SB" at bounding box center [183, 280] width 26 height 20
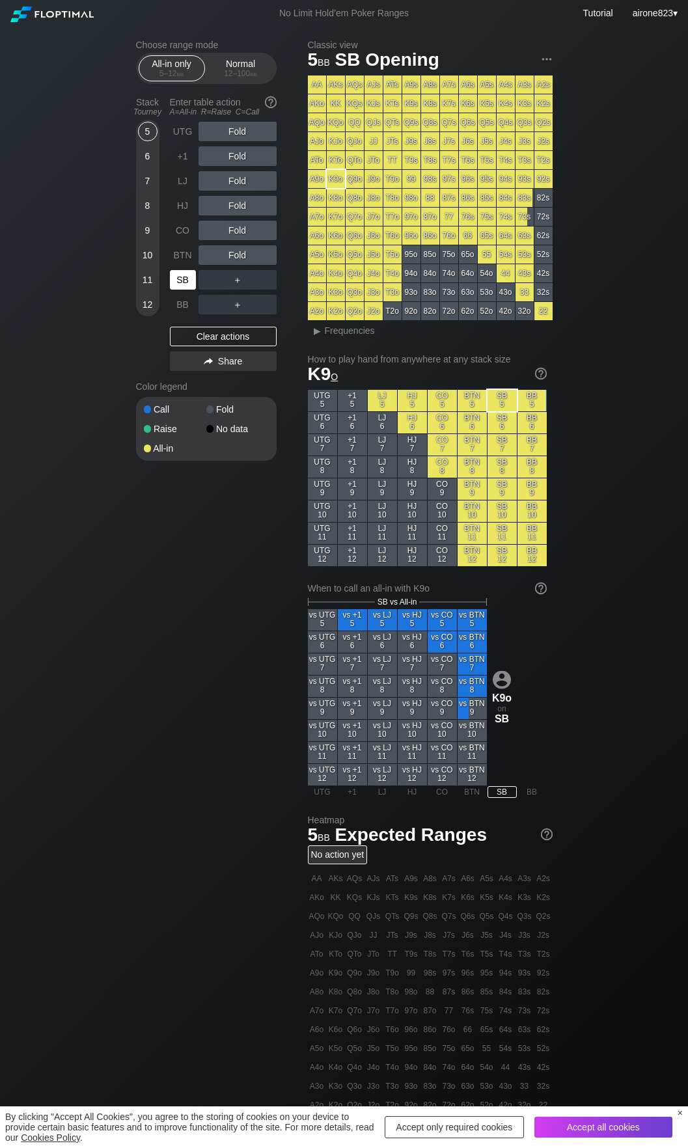
click at [185, 283] on div "SB" at bounding box center [183, 280] width 26 height 20
click at [230, 75] on div "12 – 100 bb" at bounding box center [240, 73] width 55 height 9
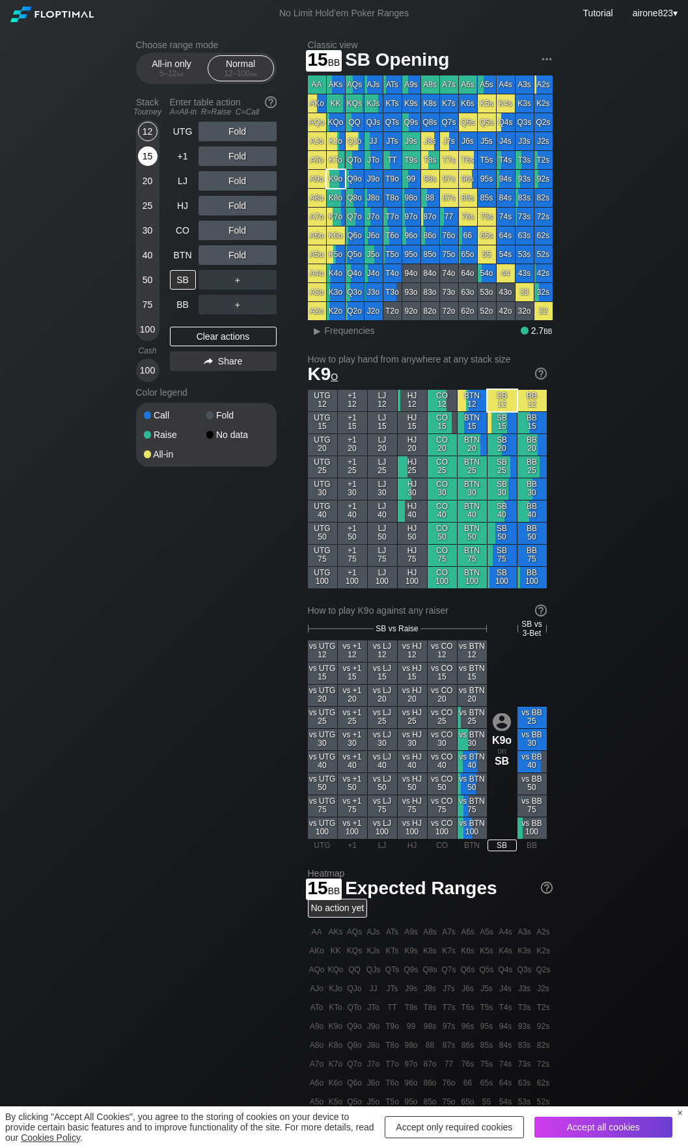
click at [146, 157] on div "15" at bounding box center [148, 156] width 20 height 20
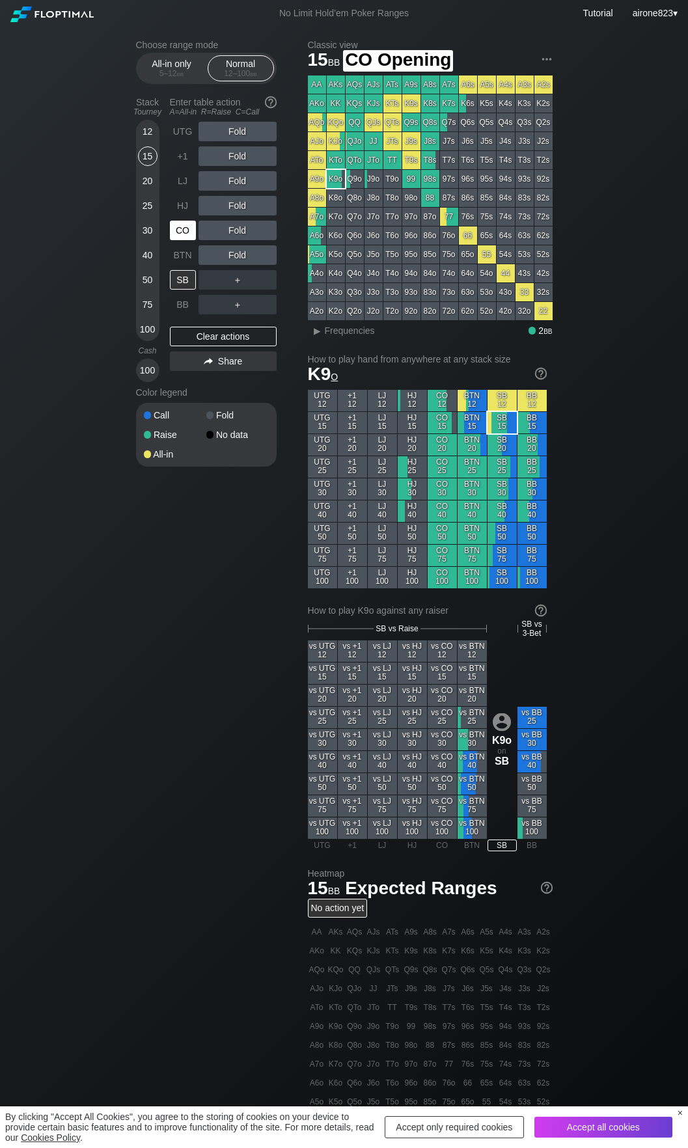
click at [181, 239] on div "CO" at bounding box center [183, 231] width 26 height 20
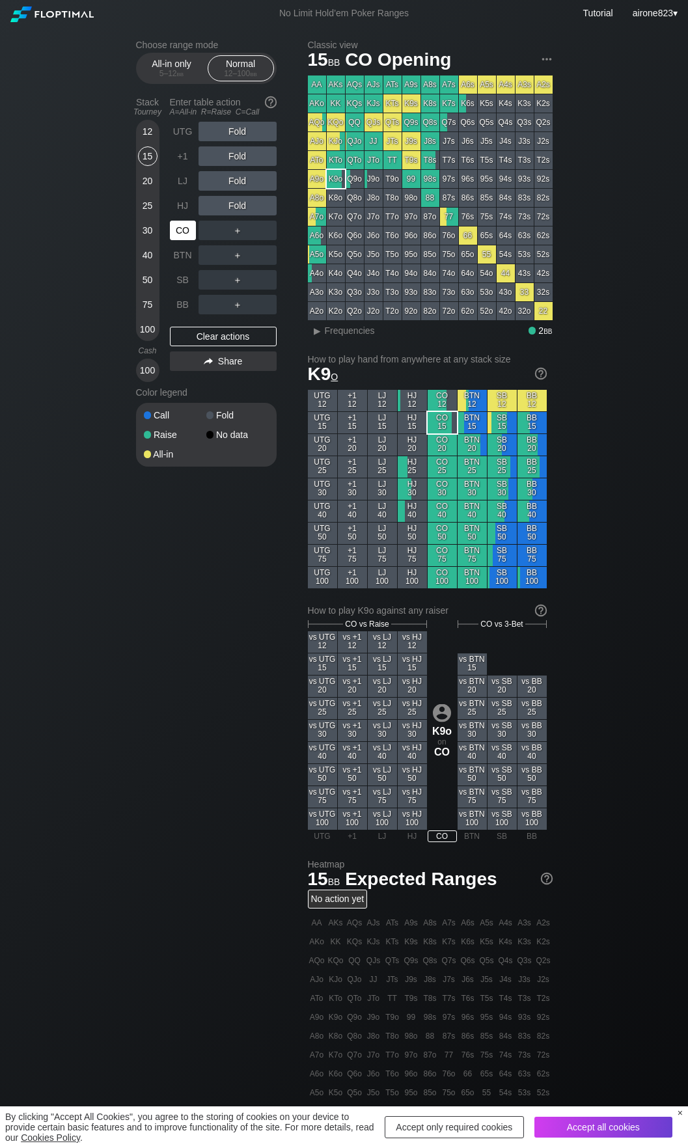
click at [181, 239] on div "CO" at bounding box center [183, 231] width 26 height 20
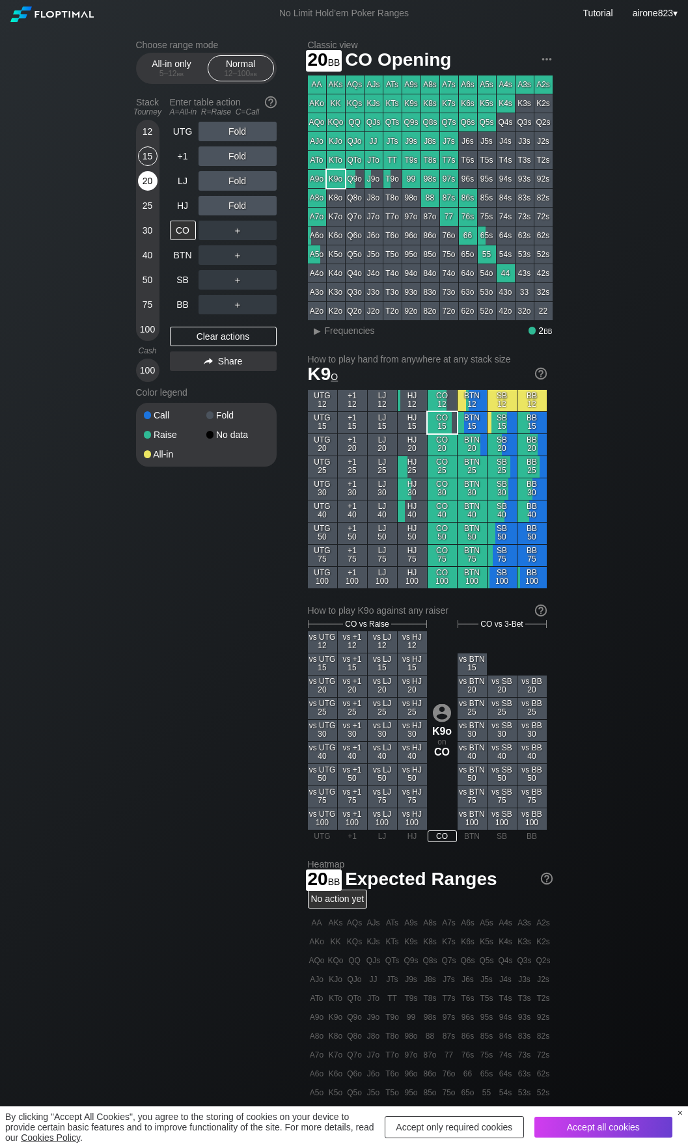
click at [149, 182] on div "20" at bounding box center [148, 181] width 20 height 20
click at [213, 228] on div "A ✕" at bounding box center [210, 231] width 25 height 20
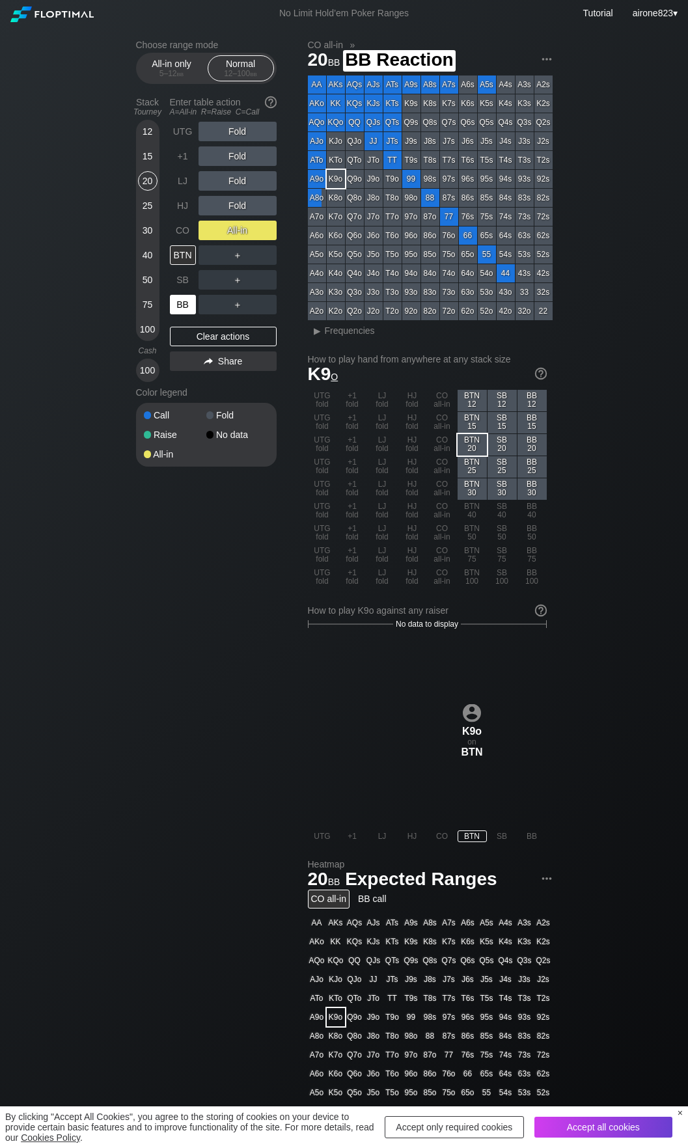
click at [186, 314] on div "BB" at bounding box center [183, 305] width 26 height 20
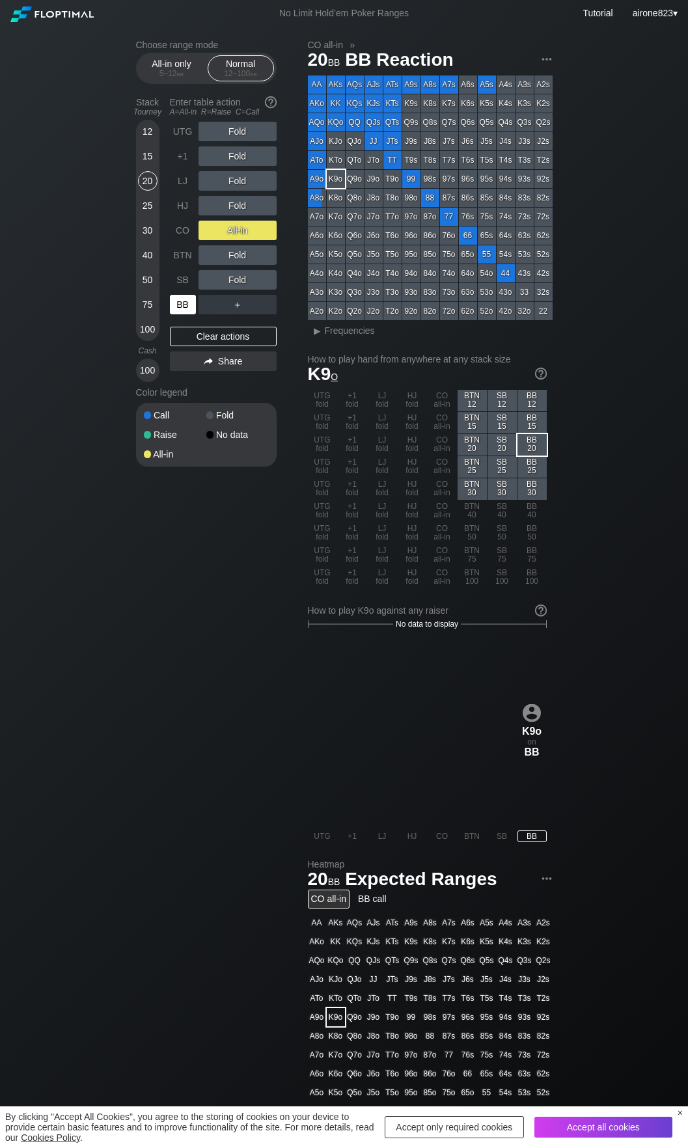
click at [186, 314] on div "BB" at bounding box center [183, 305] width 26 height 20
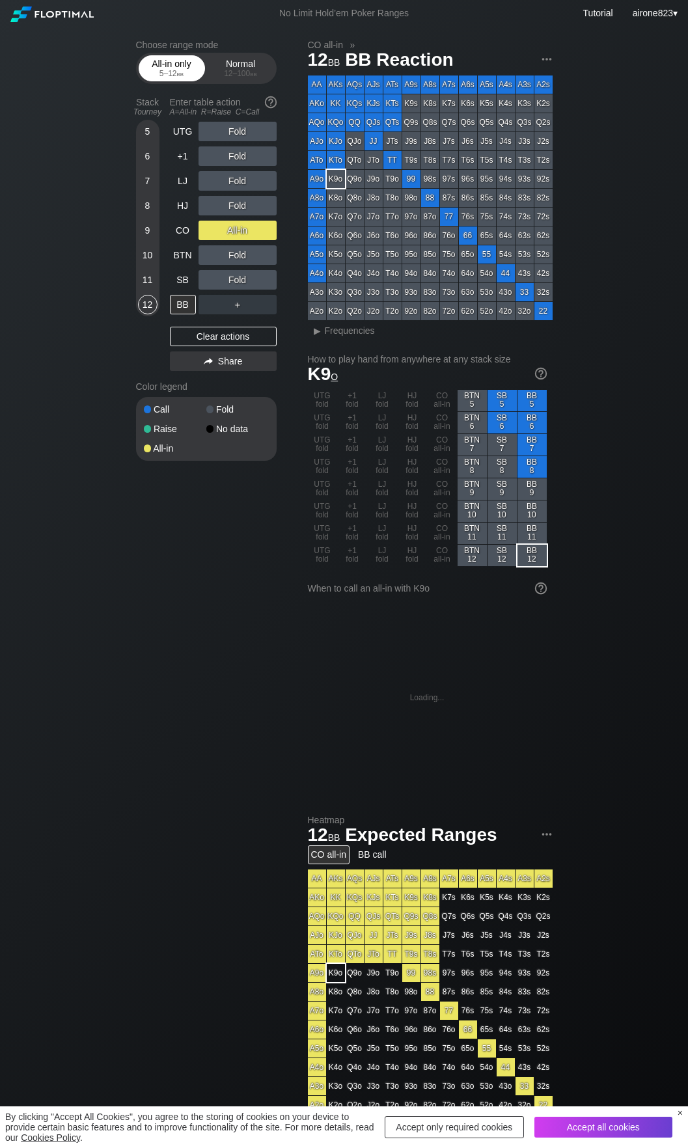
click at [178, 78] on span "bb" at bounding box center [180, 73] width 7 height 9
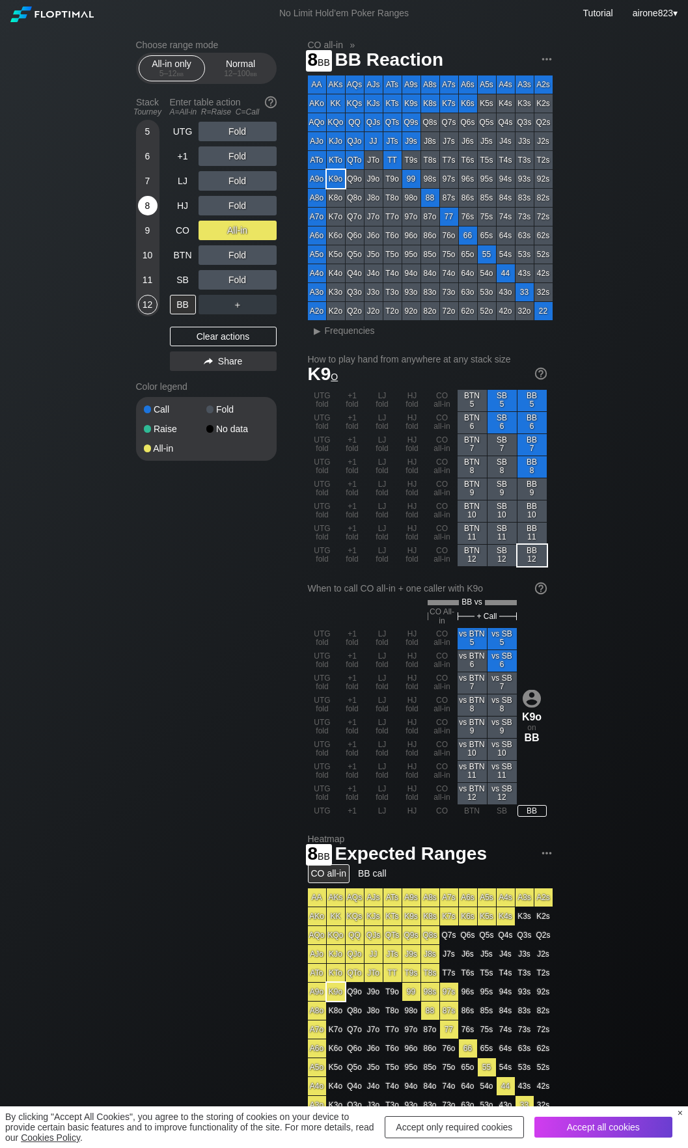
click at [153, 206] on div "8" at bounding box center [148, 206] width 20 height 20
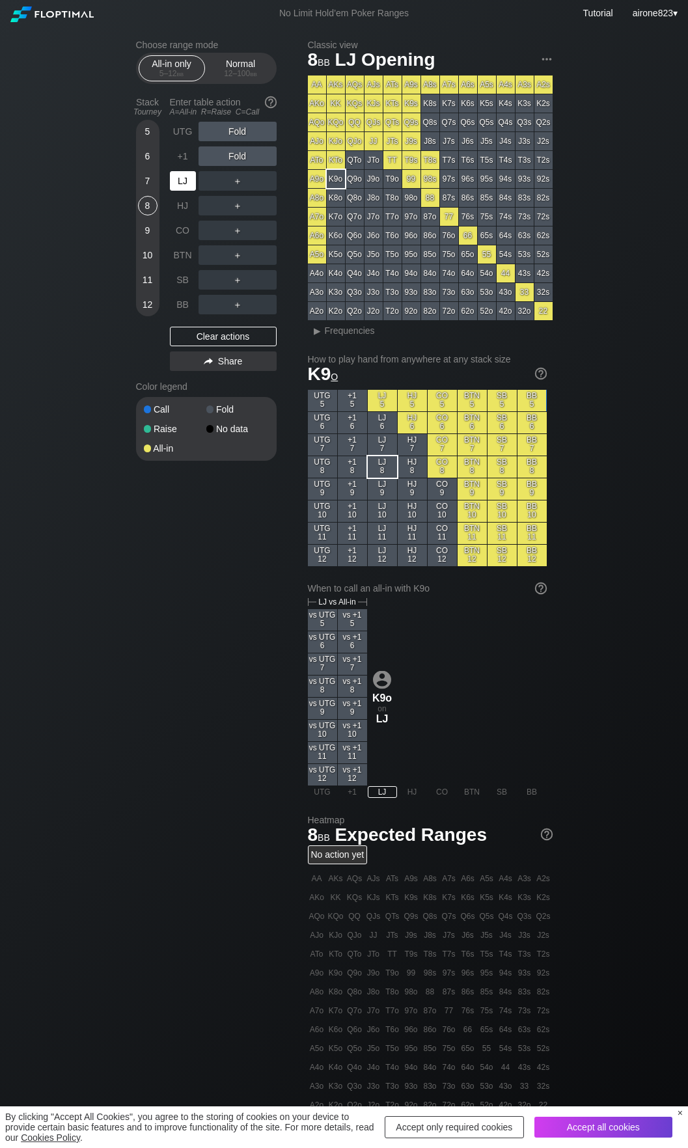
click at [182, 179] on div "LJ" at bounding box center [183, 181] width 26 height 20
click at [213, 179] on div "A ✕" at bounding box center [210, 181] width 25 height 20
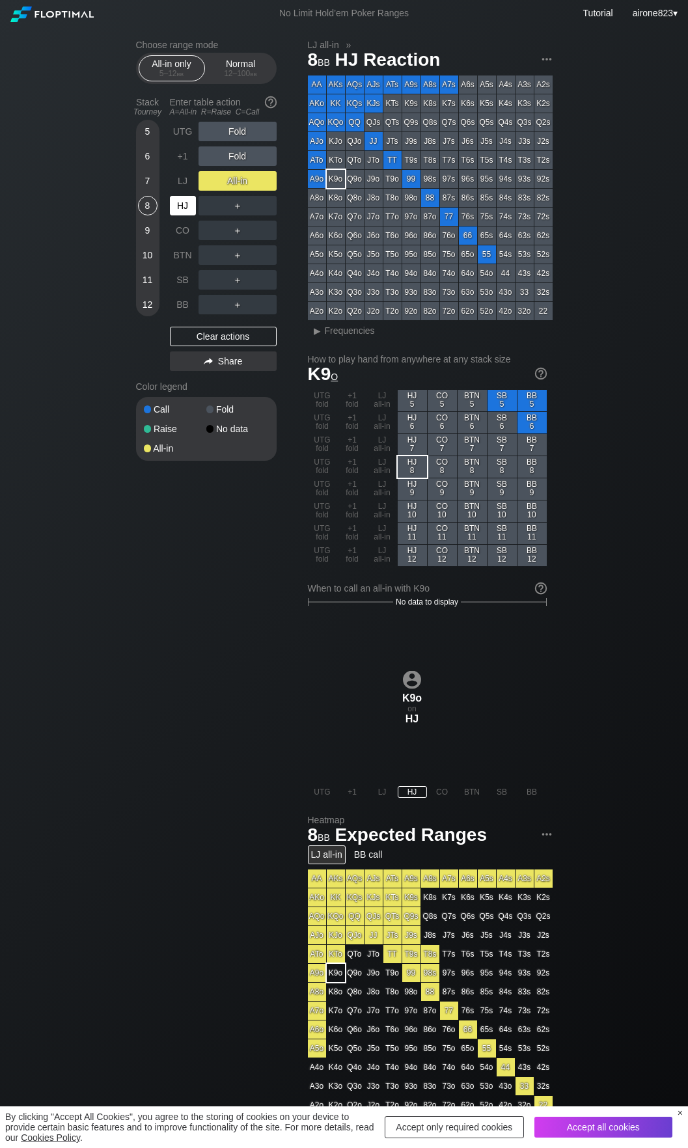
click at [174, 211] on div "HJ" at bounding box center [183, 206] width 26 height 20
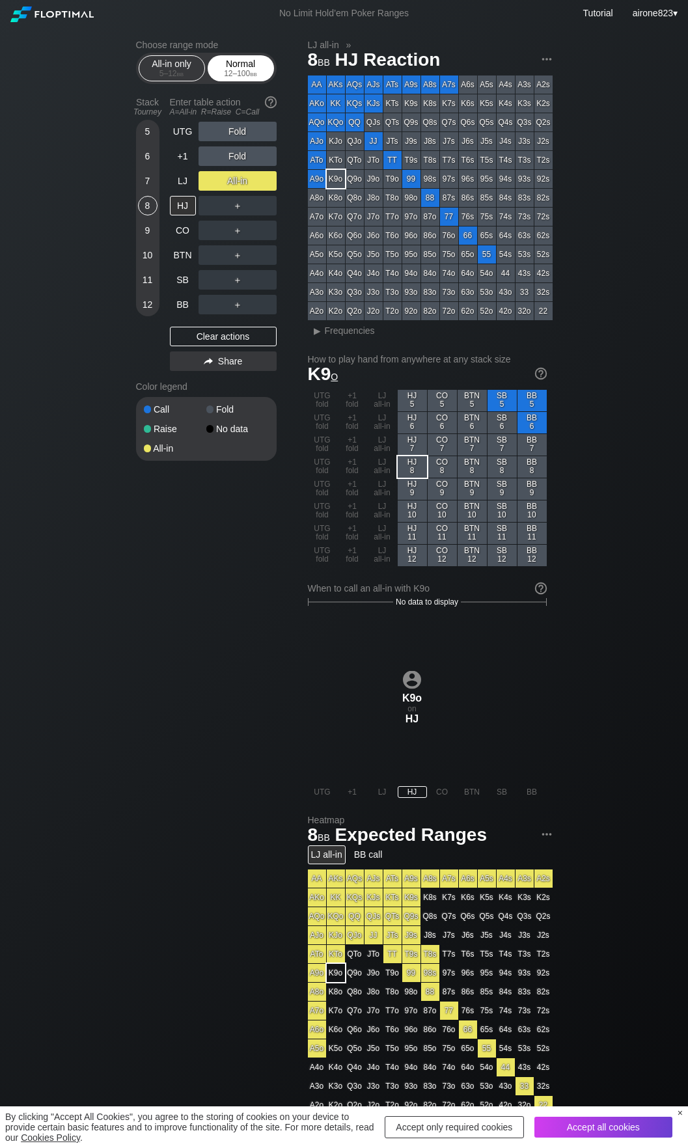
click at [252, 70] on div "Normal 12 – 100 bb" at bounding box center [241, 68] width 60 height 25
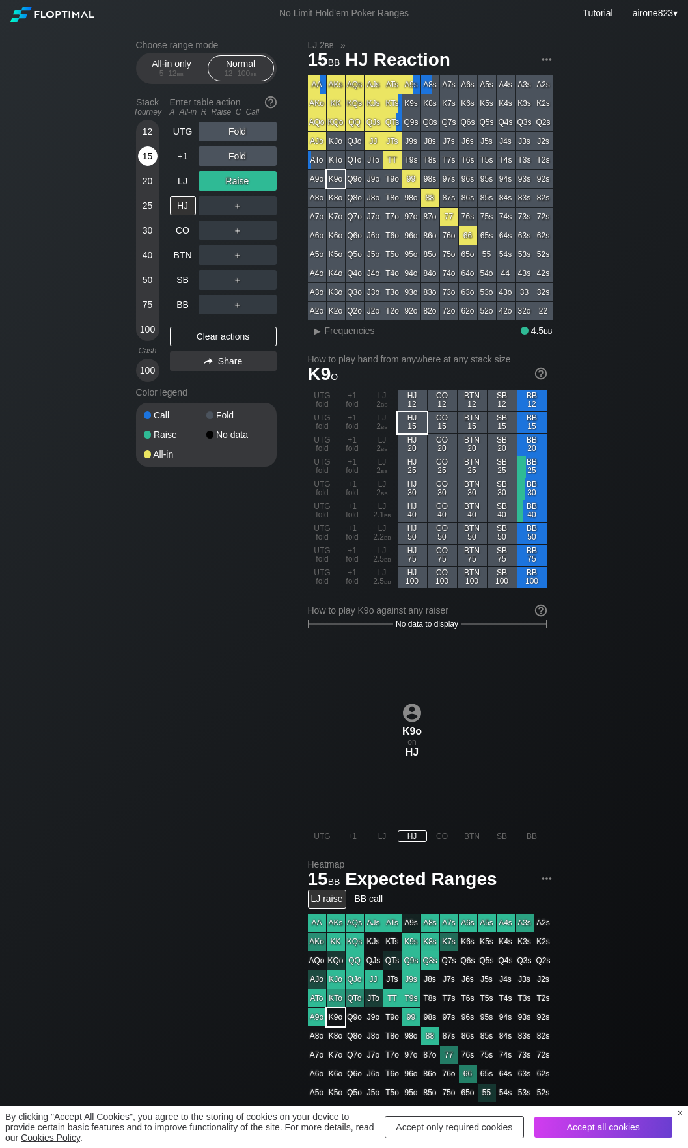
click at [148, 161] on div "15" at bounding box center [148, 156] width 20 height 20
click at [199, 184] on div "A ✕" at bounding box center [210, 181] width 25 height 20
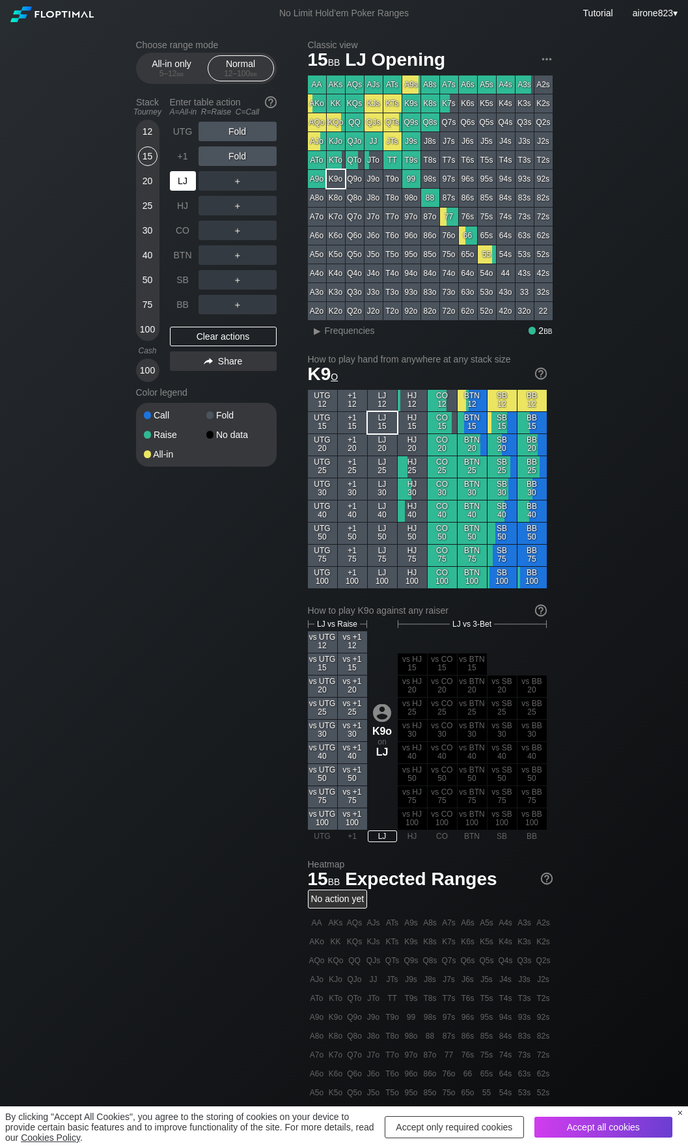
click at [183, 189] on div "LJ" at bounding box center [183, 181] width 26 height 20
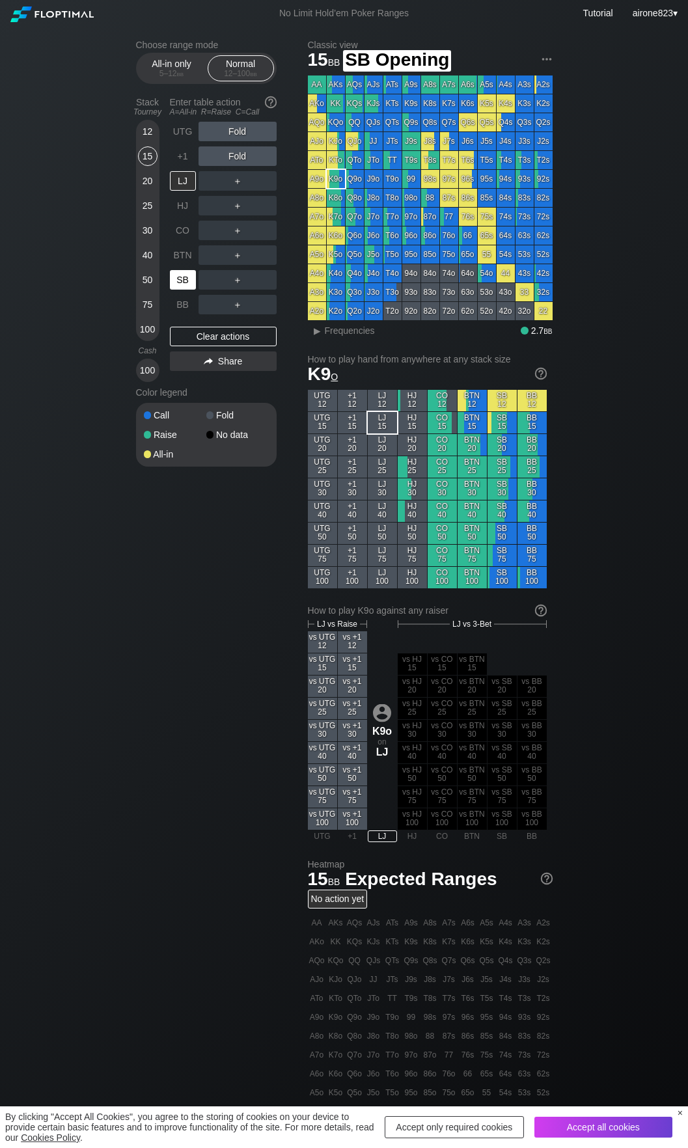
click at [183, 286] on div "SB" at bounding box center [183, 280] width 26 height 20
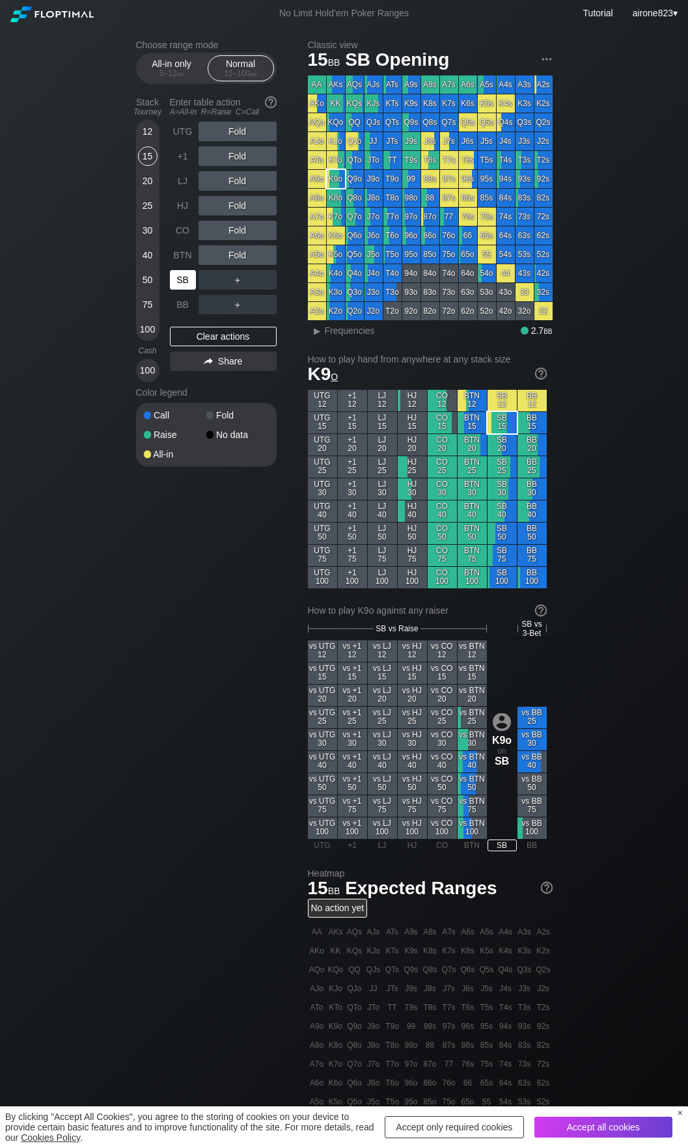
click at [184, 286] on div "SB" at bounding box center [183, 280] width 26 height 20
click at [162, 77] on div "5 – 12 bb" at bounding box center [171, 73] width 55 height 9
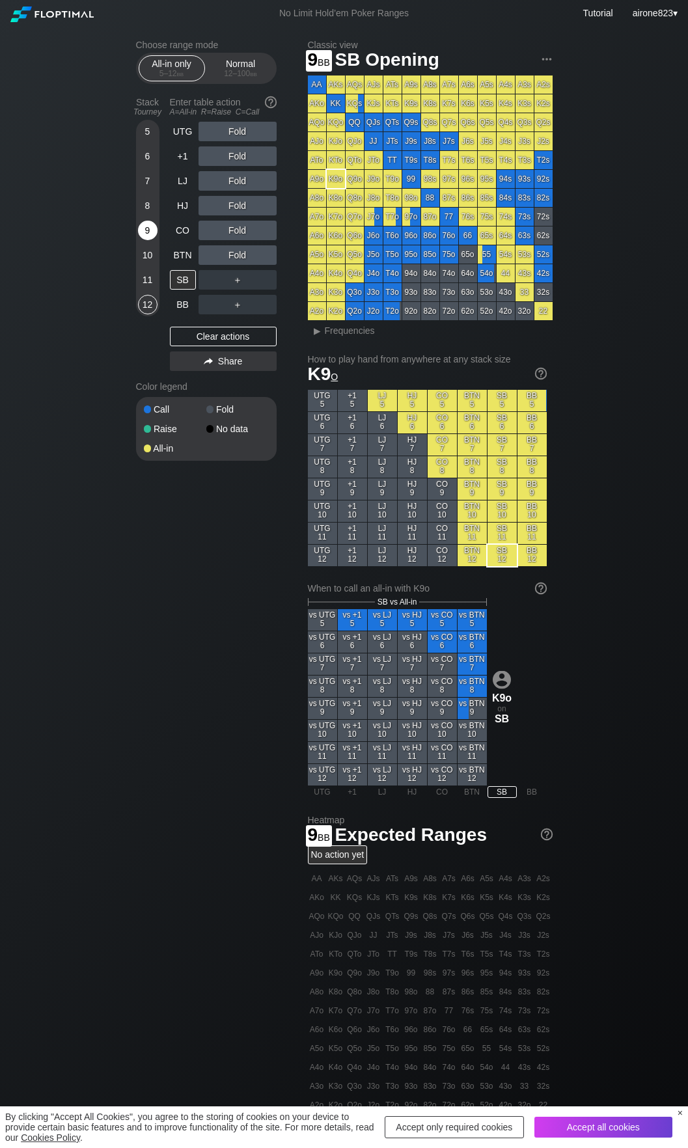
click at [143, 226] on div "9" at bounding box center [148, 231] width 20 height 20
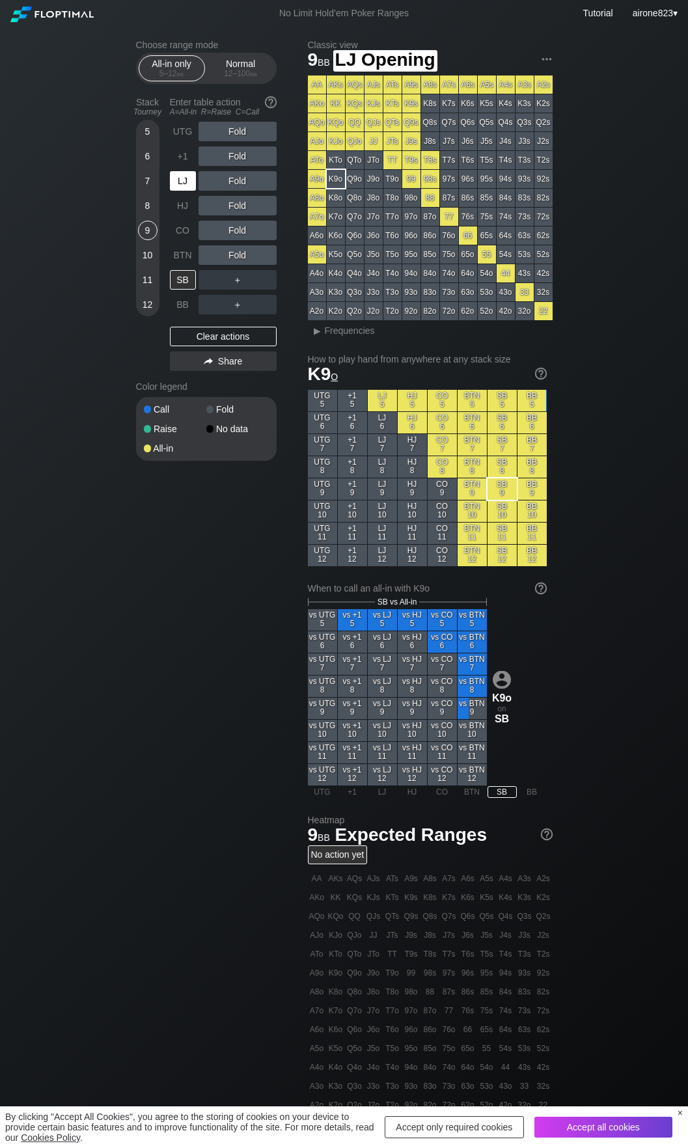
click at [175, 183] on div "LJ" at bounding box center [183, 181] width 26 height 20
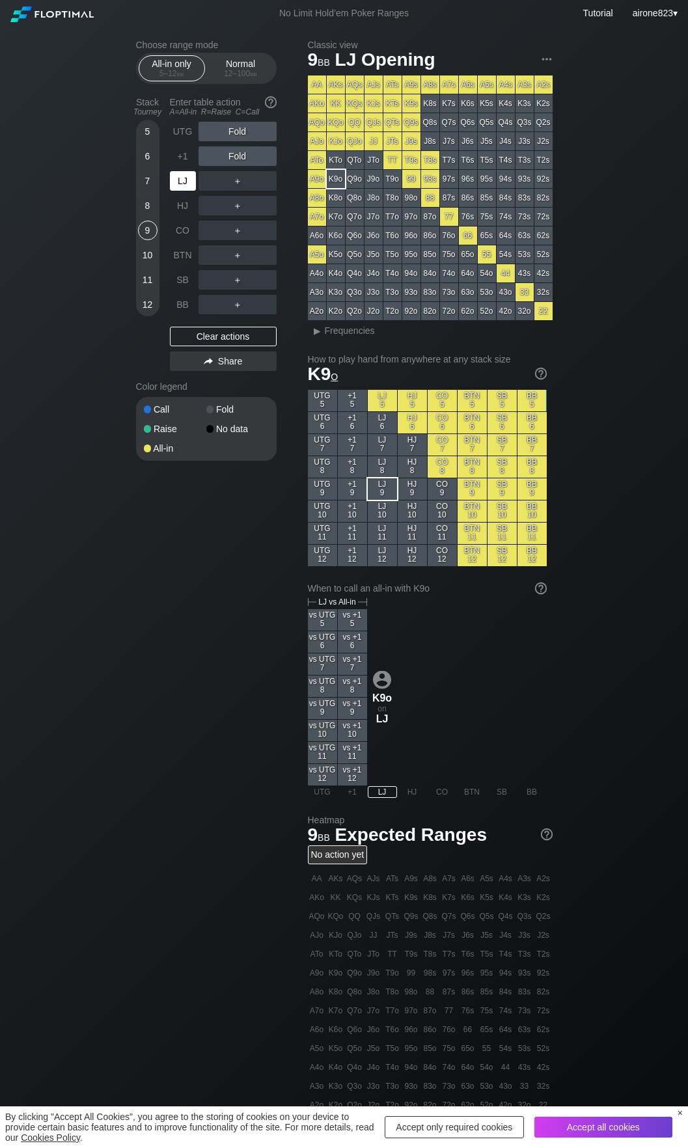
click at [175, 183] on div "LJ" at bounding box center [183, 181] width 26 height 20
drag, startPoint x: 218, startPoint y: 79, endPoint x: 194, endPoint y: 123, distance: 49.8
click at [219, 79] on div "Normal 12 – 100 bb" at bounding box center [241, 68] width 60 height 25
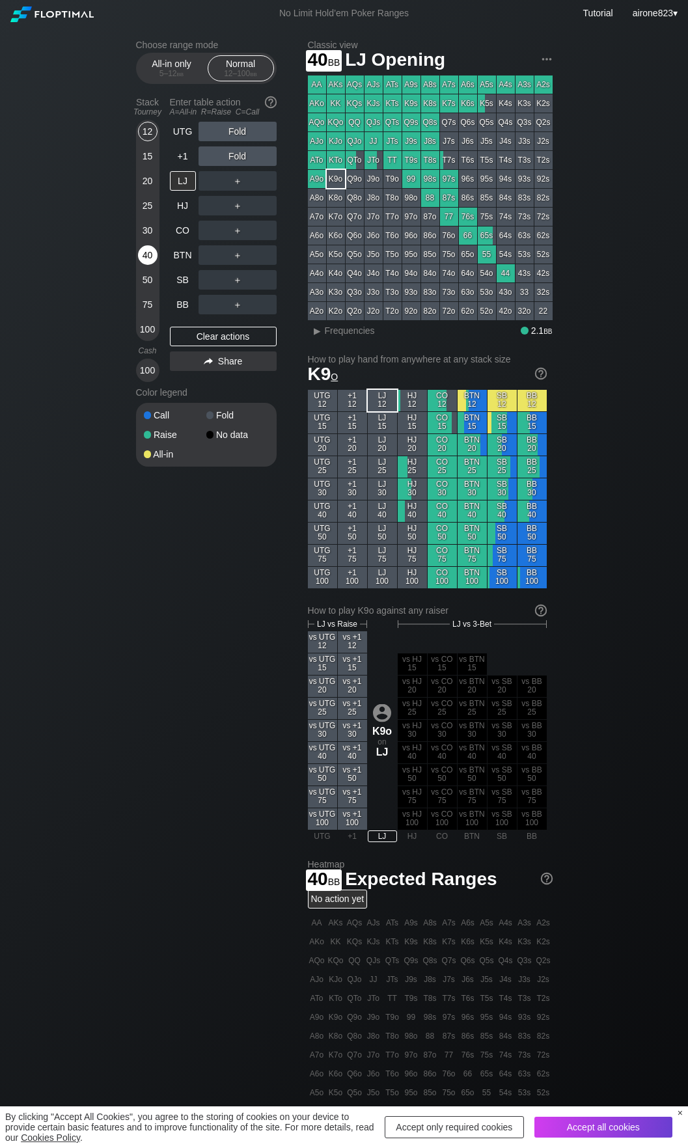
click at [150, 259] on div "40" at bounding box center [148, 255] width 20 height 20
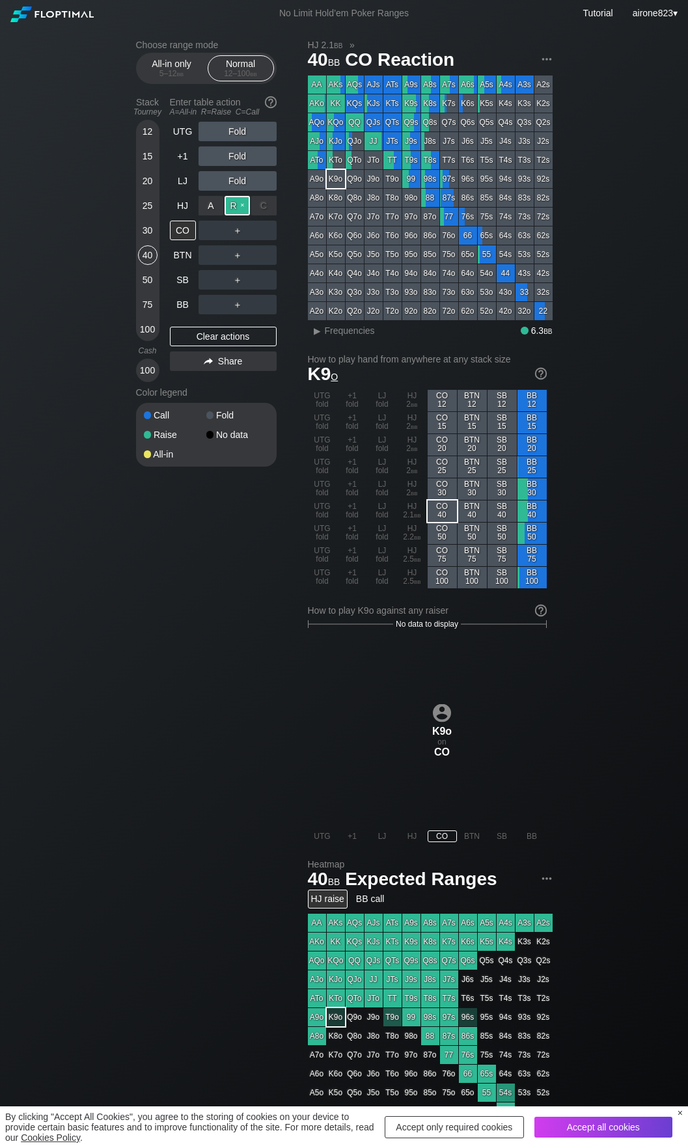
click at [242, 211] on div "R ✕" at bounding box center [237, 206] width 25 height 20
click at [174, 230] on div "CO" at bounding box center [183, 231] width 26 height 20
click at [184, 232] on div "CO" at bounding box center [183, 231] width 26 height 20
click at [184, 211] on div "HJ" at bounding box center [183, 206] width 26 height 20
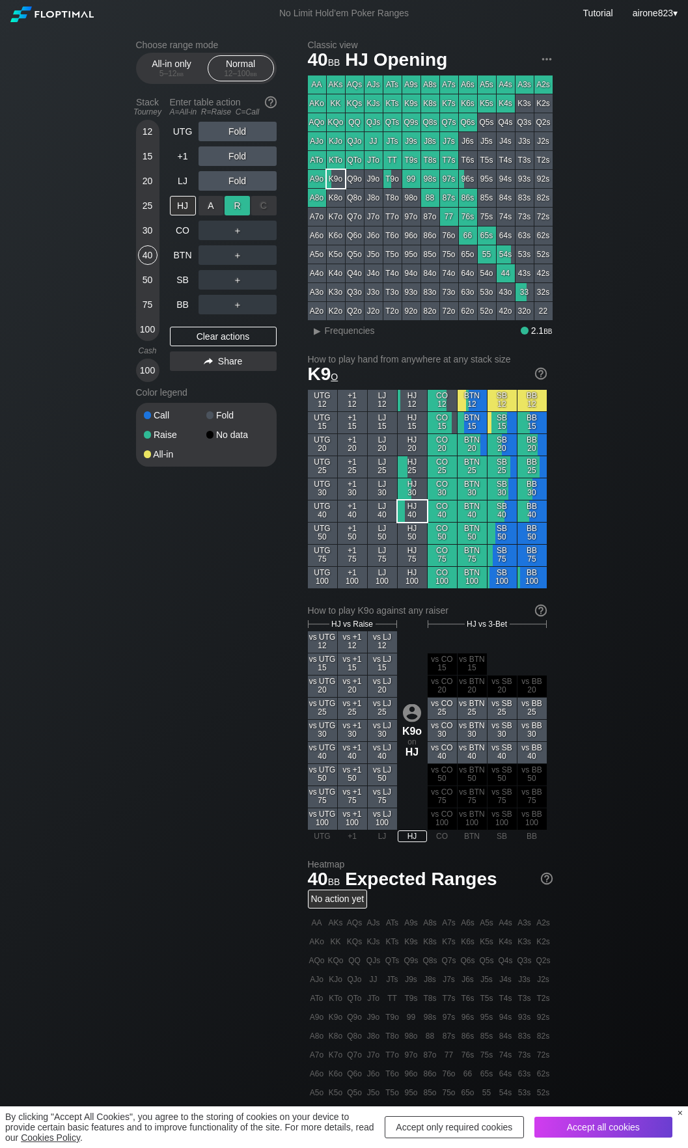
click at [242, 206] on div "R ✕" at bounding box center [237, 206] width 25 height 20
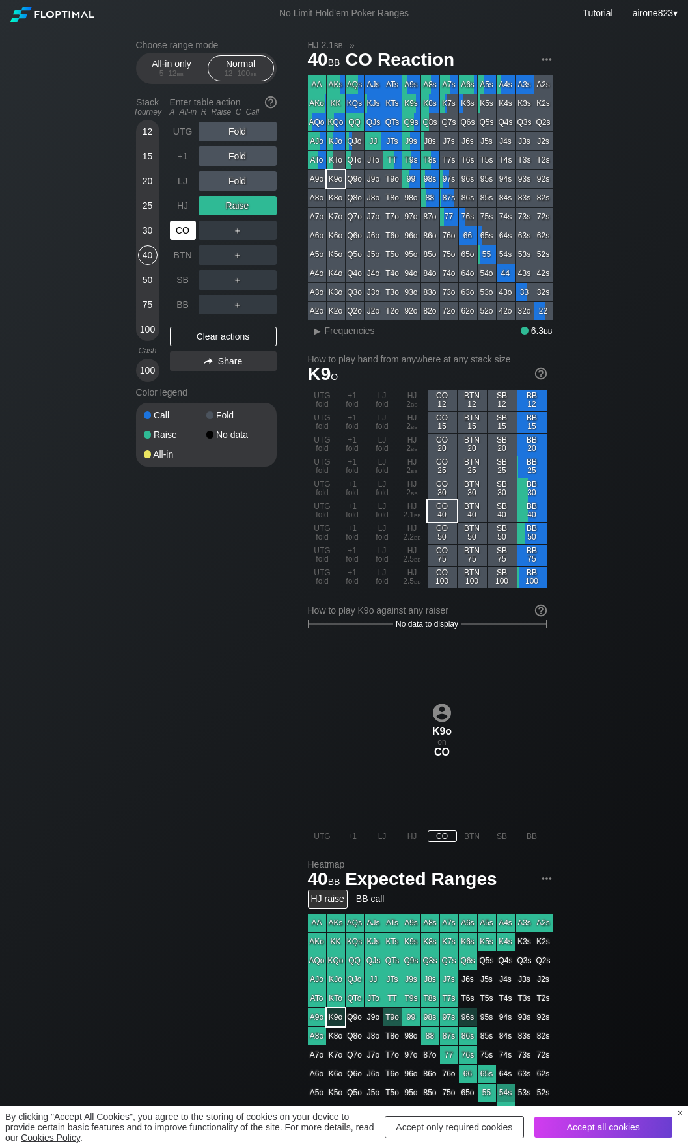
click at [178, 237] on div "CO" at bounding box center [183, 231] width 26 height 20
click at [176, 77] on div "5 – 12 bb" at bounding box center [171, 73] width 55 height 9
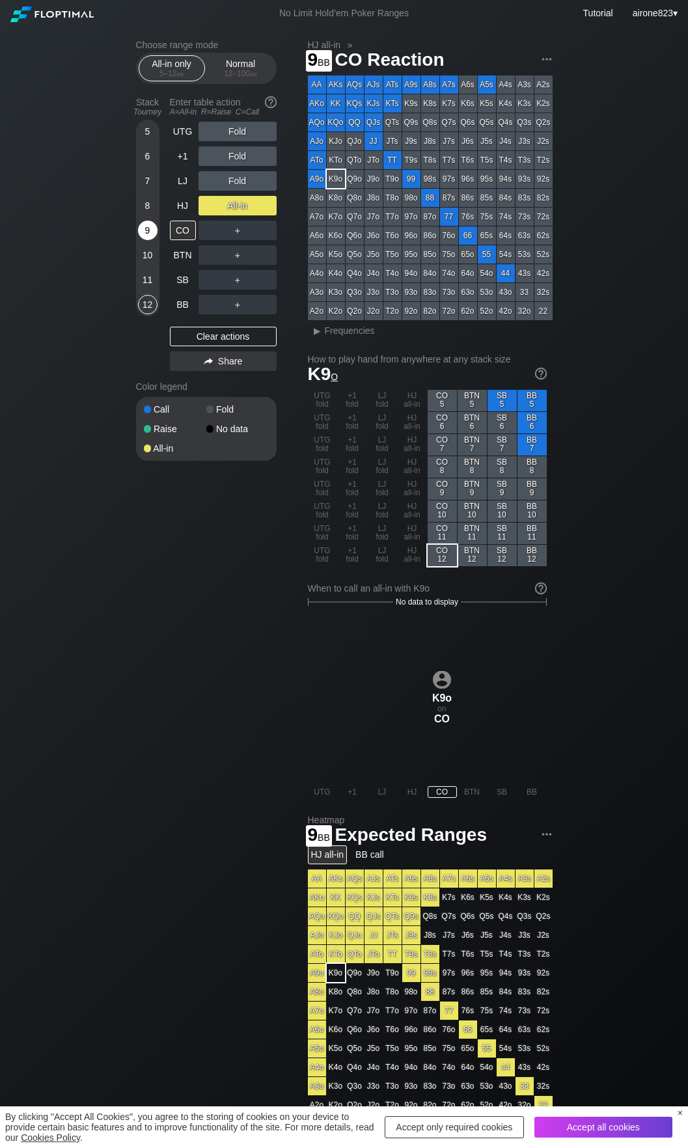
click at [139, 234] on div "9" at bounding box center [148, 231] width 20 height 20
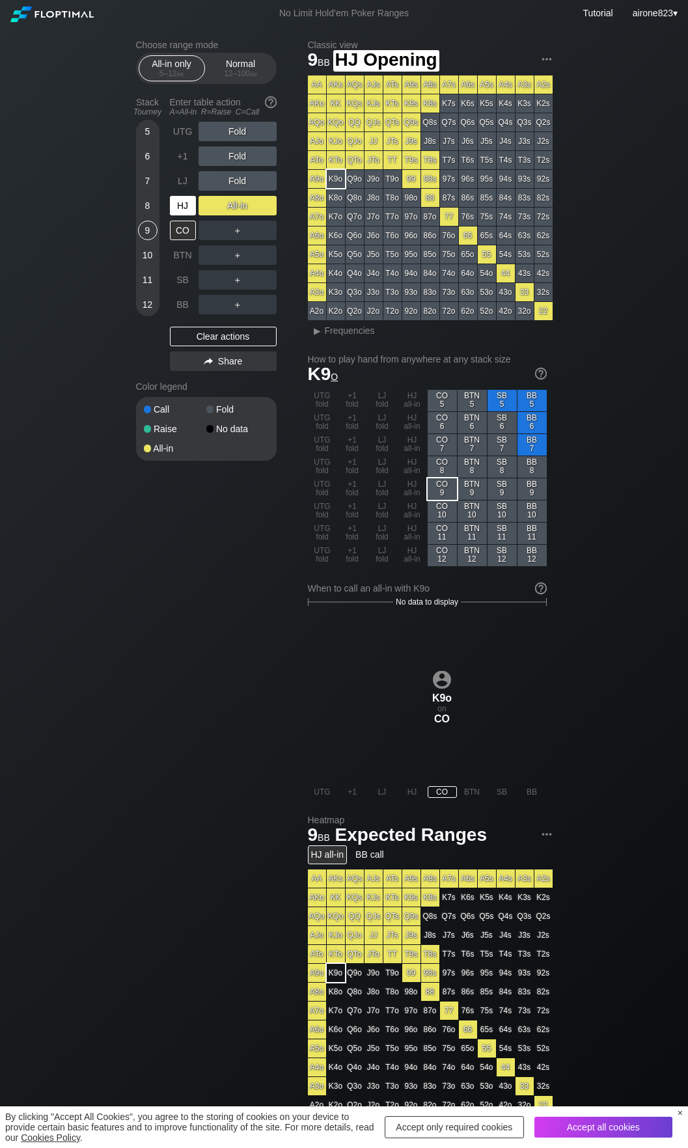
click at [172, 215] on div "HJ" at bounding box center [183, 206] width 26 height 20
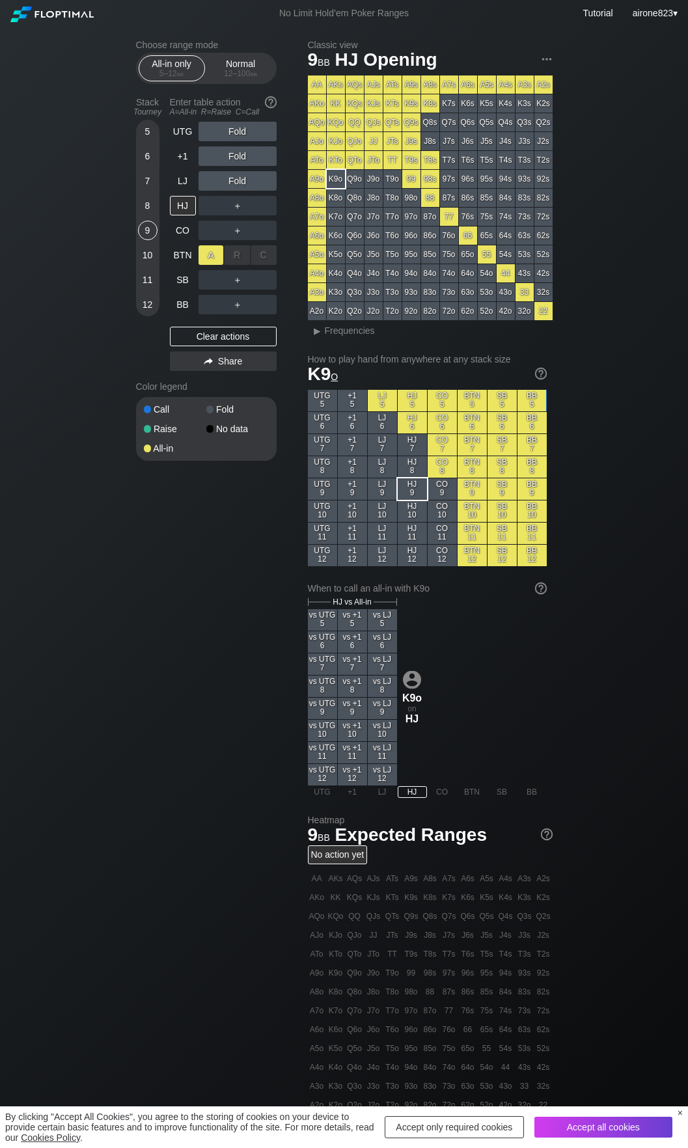
click at [213, 254] on div "A ✕" at bounding box center [210, 255] width 25 height 20
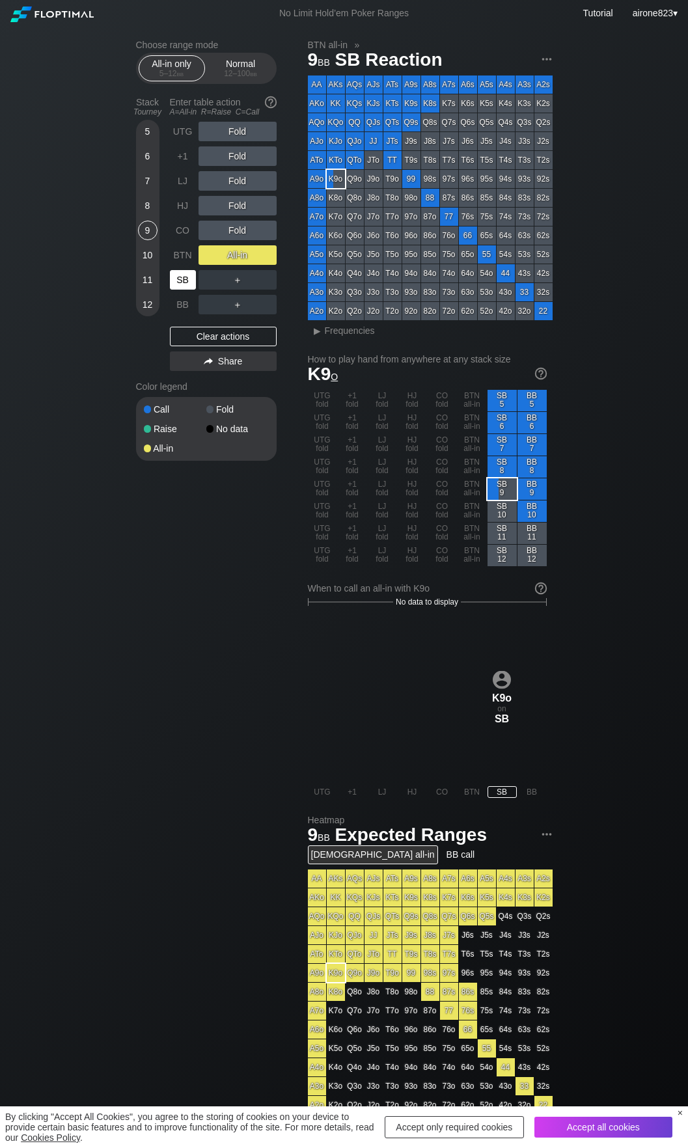
click at [185, 280] on div "SB" at bounding box center [183, 280] width 26 height 20
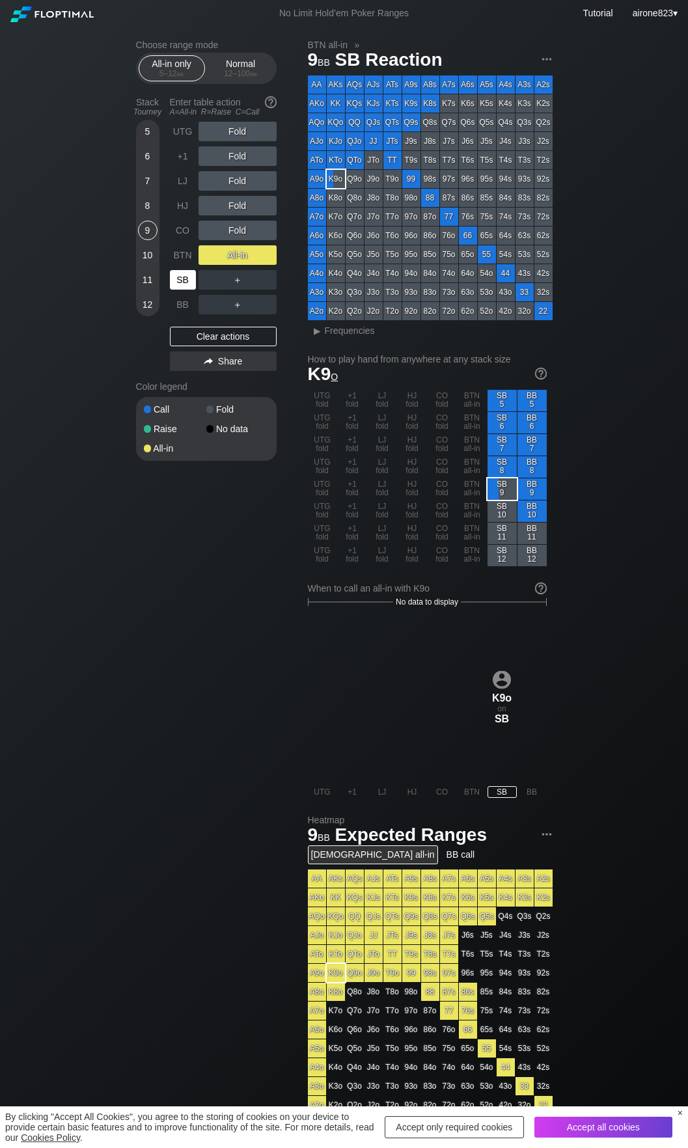
click at [185, 280] on div "SB" at bounding box center [183, 280] width 26 height 20
click at [226, 84] on div "All-in only 5 – 12 bb Normal 12 – 100 bb" at bounding box center [206, 68] width 141 height 31
click at [230, 81] on div "Normal 12 – 100 bb" at bounding box center [241, 68] width 60 height 25
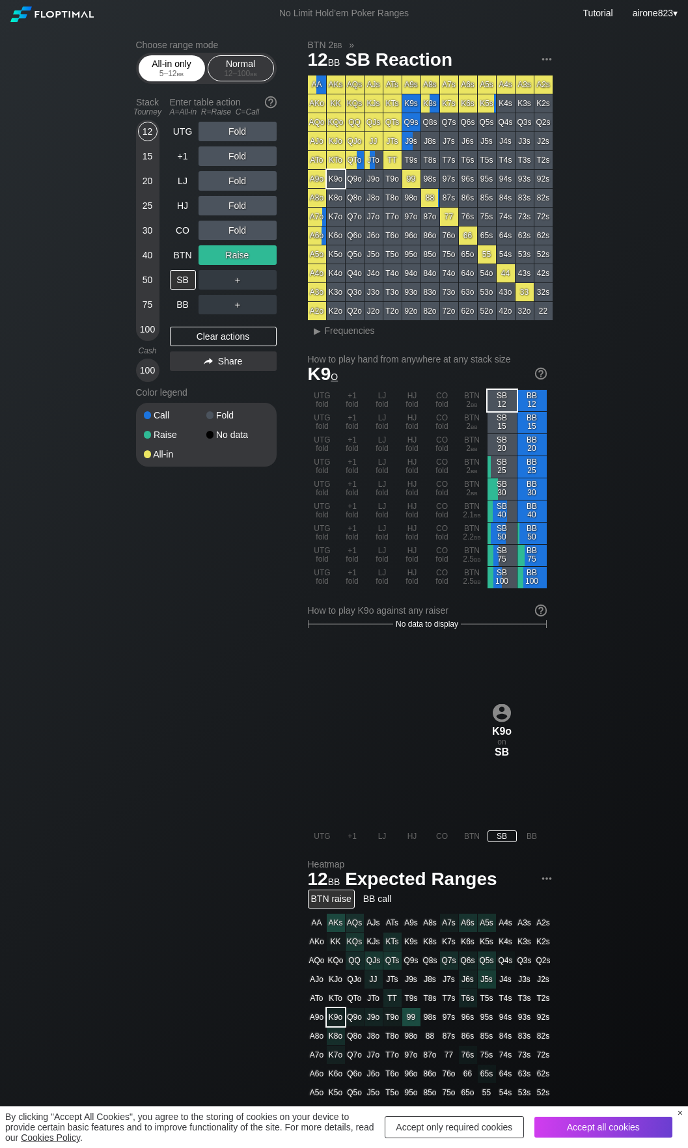
click at [178, 69] on div "All-in only 5 – 12 bb" at bounding box center [172, 68] width 60 height 25
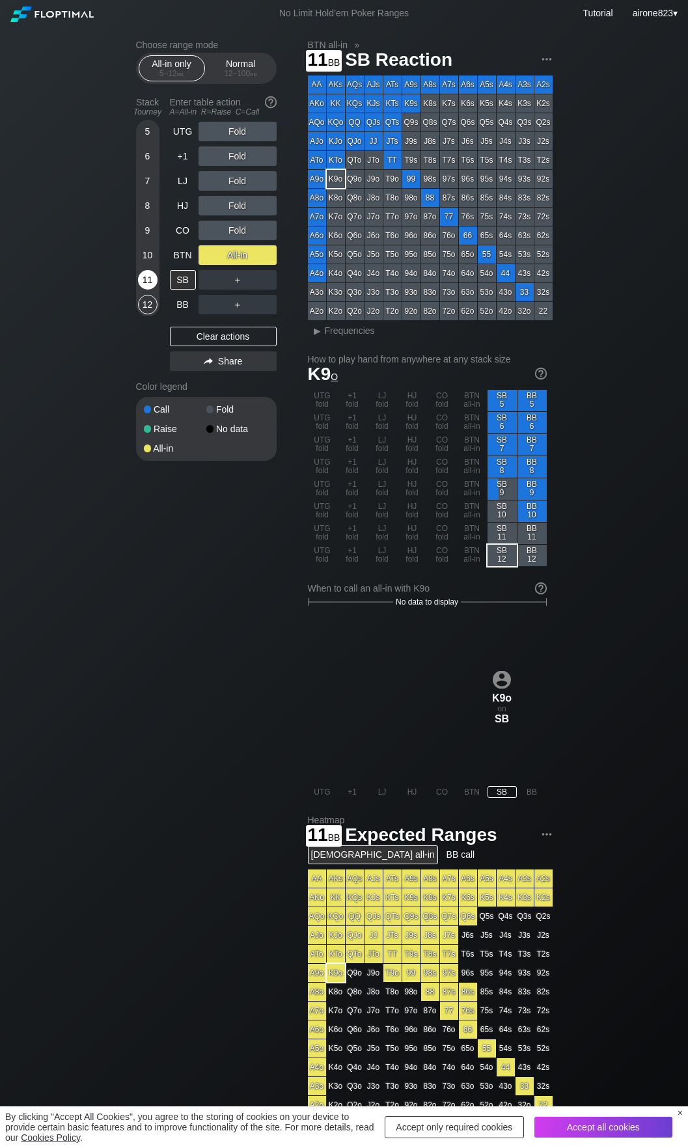
click at [150, 275] on div "11" at bounding box center [148, 280] width 20 height 20
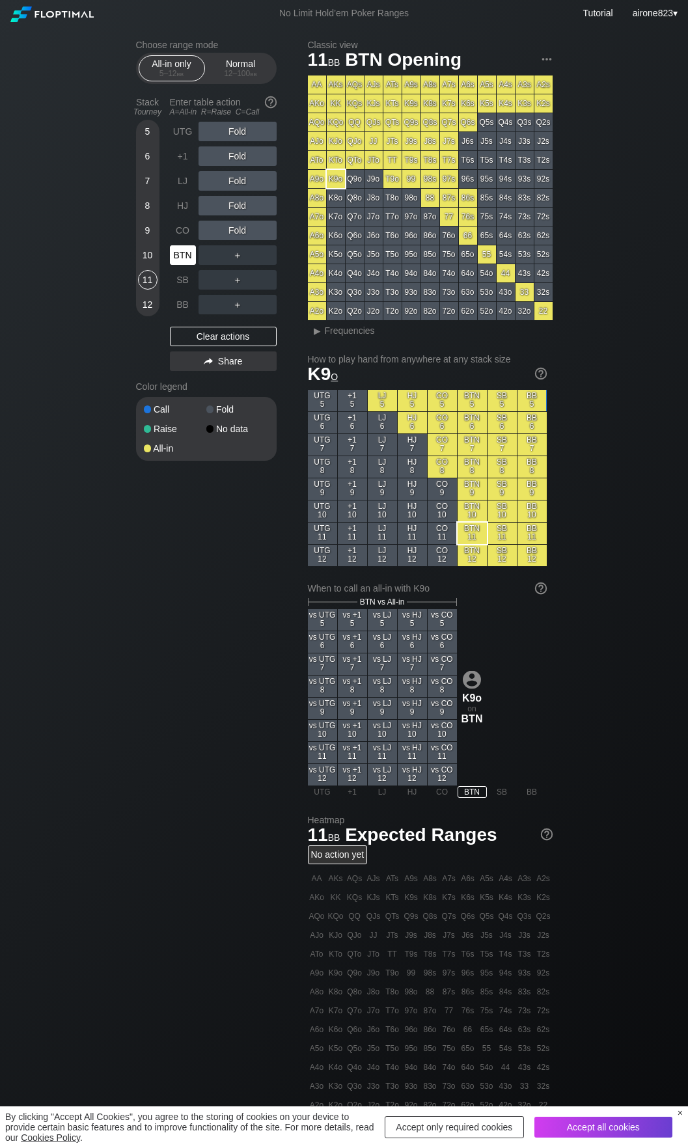
click at [195, 245] on div "BTN" at bounding box center [184, 255] width 29 height 25
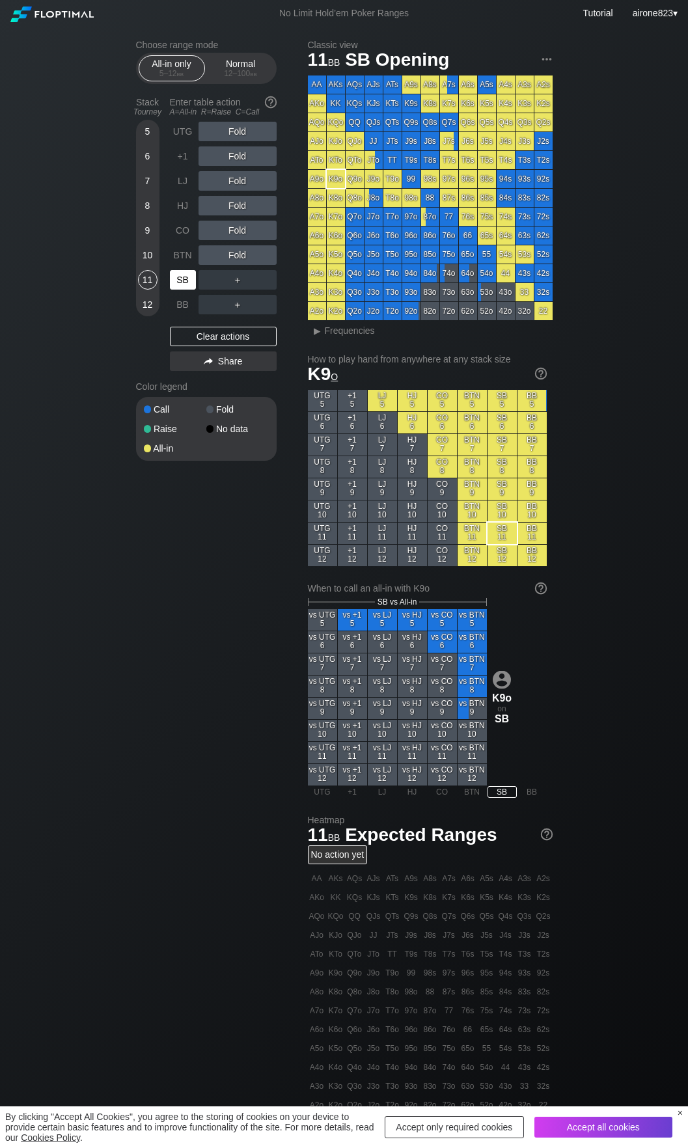
click at [179, 273] on div "SB" at bounding box center [183, 280] width 26 height 20
